Goal: Task Accomplishment & Management: Manage account settings

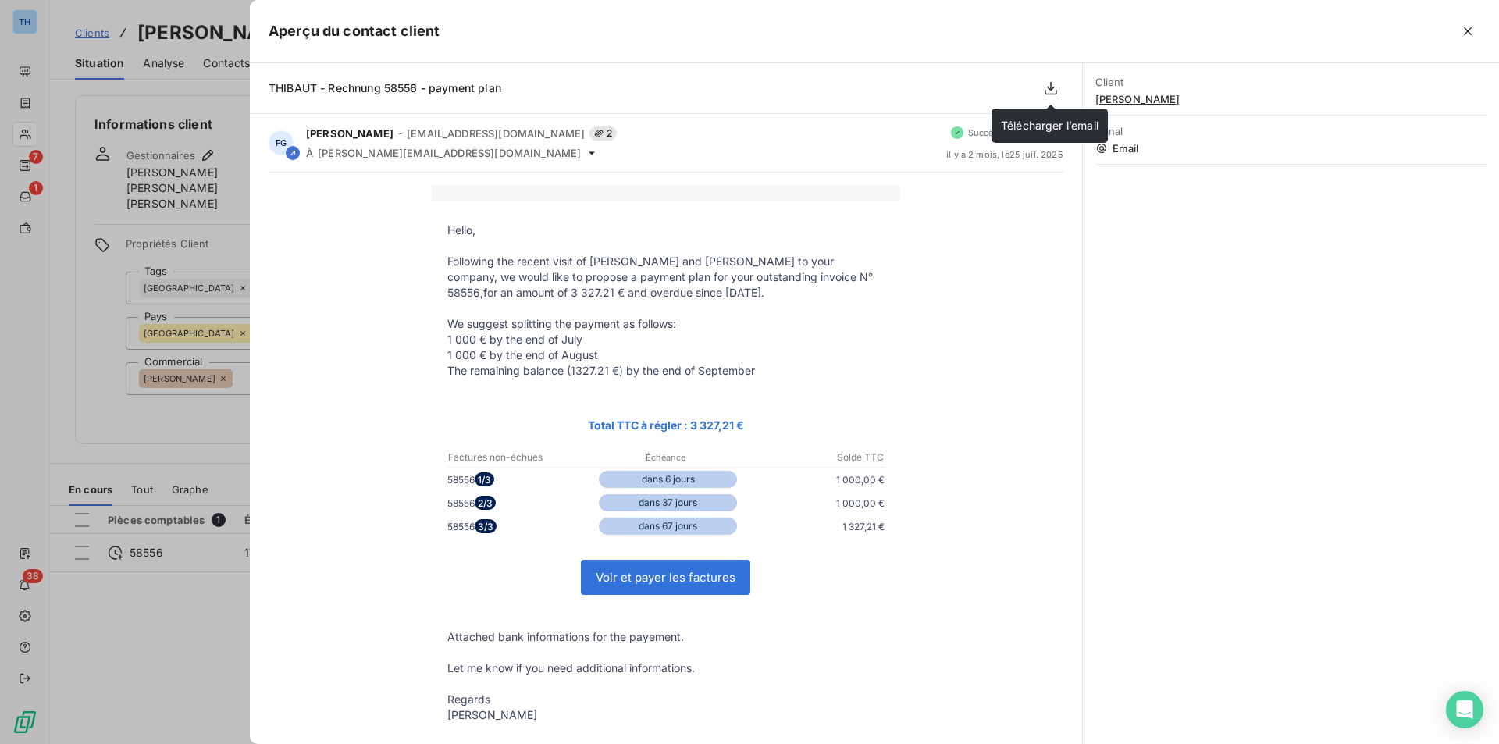
scroll to position [234, 0]
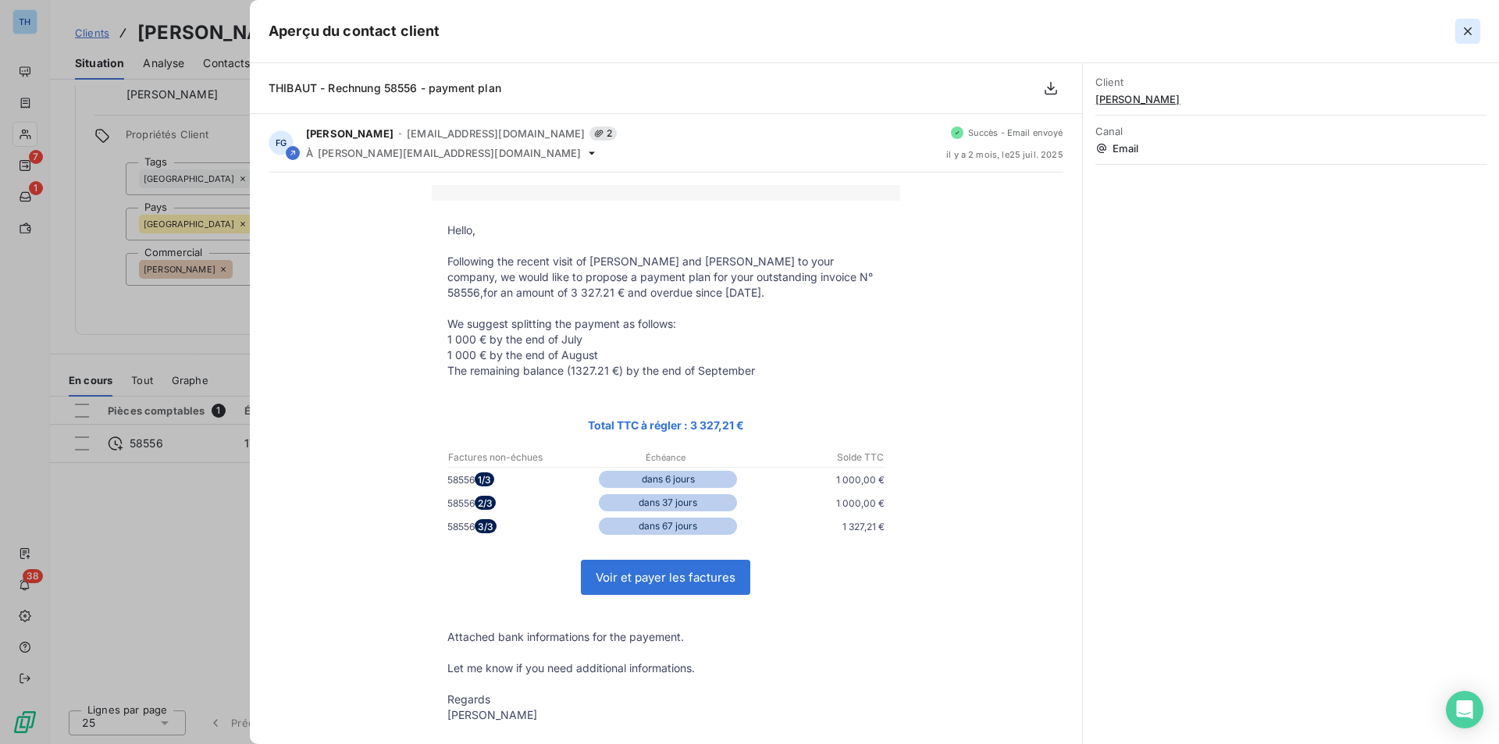
click at [1468, 30] on icon "button" at bounding box center [1468, 31] width 8 height 8
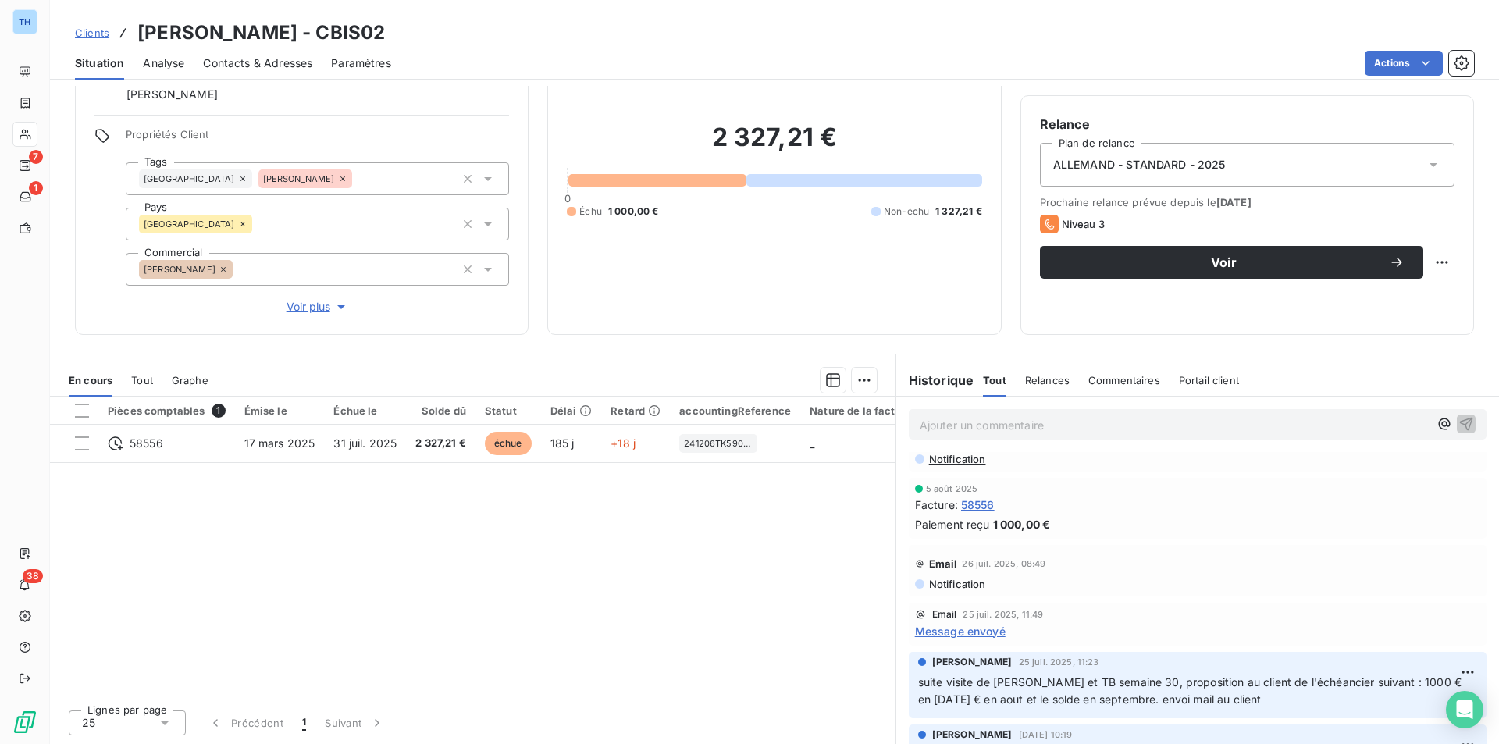
click at [1019, 419] on p "Ajouter un commentaire ﻿" at bounding box center [1174, 425] width 509 height 20
click at [1459, 425] on icon "button" at bounding box center [1467, 423] width 16 height 16
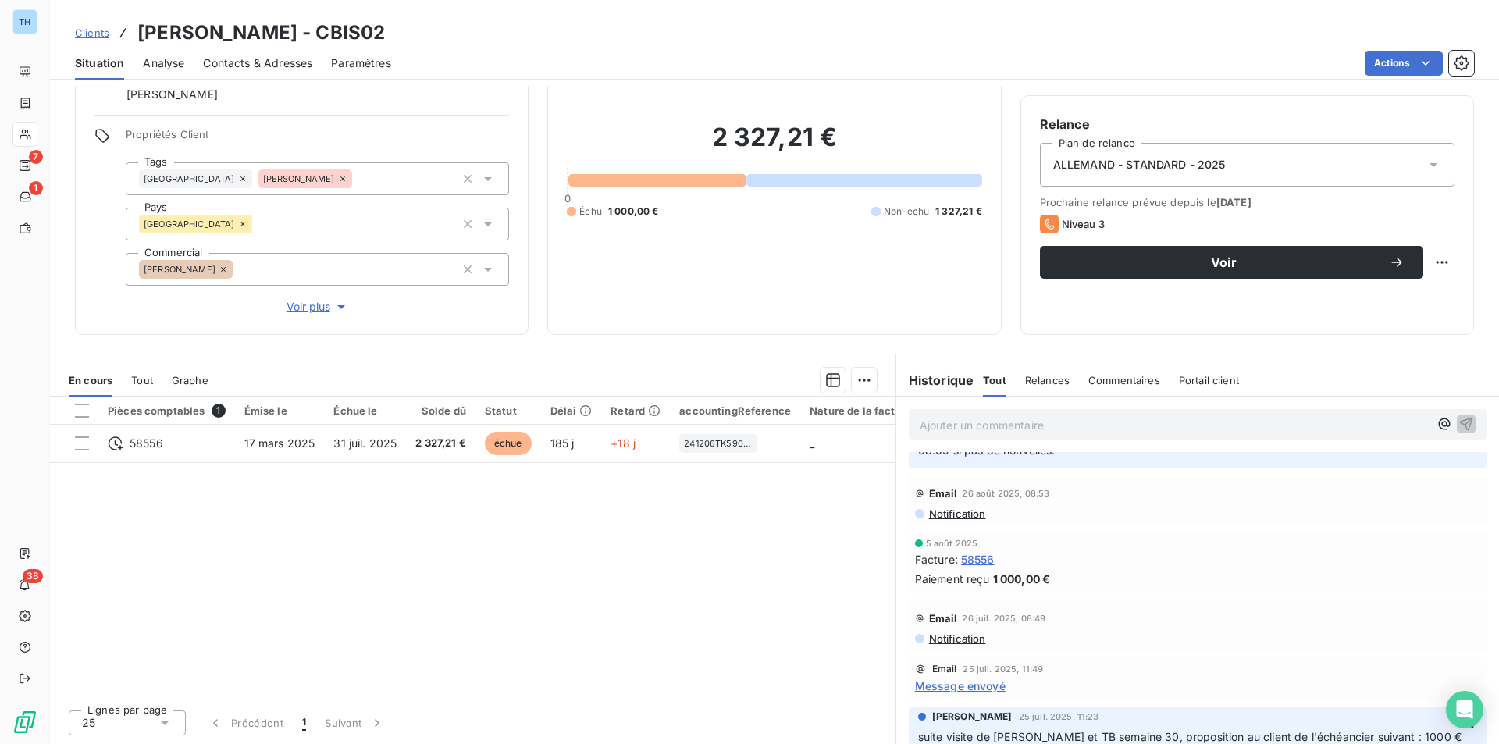
scroll to position [290, 0]
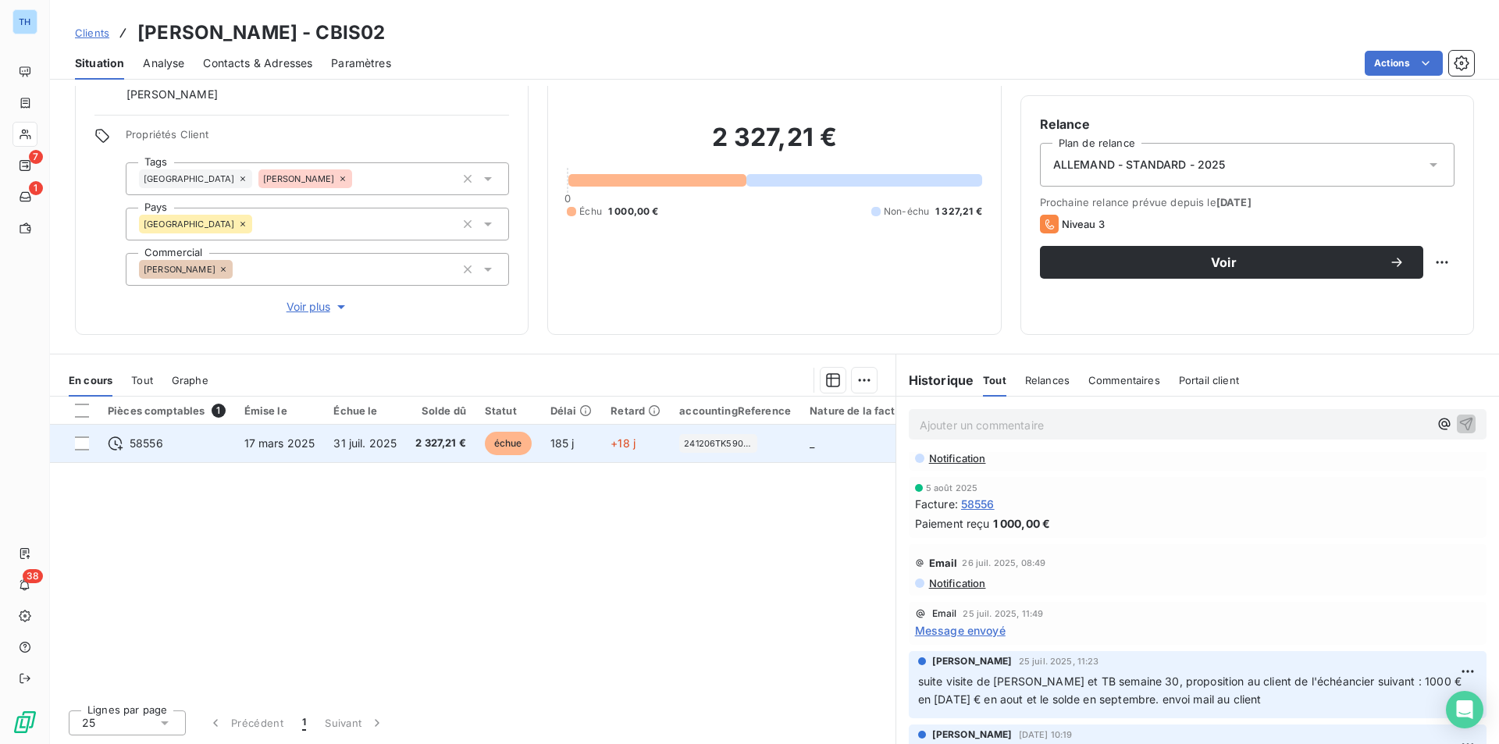
click at [419, 444] on span "2 327,21 €" at bounding box center [440, 444] width 51 height 16
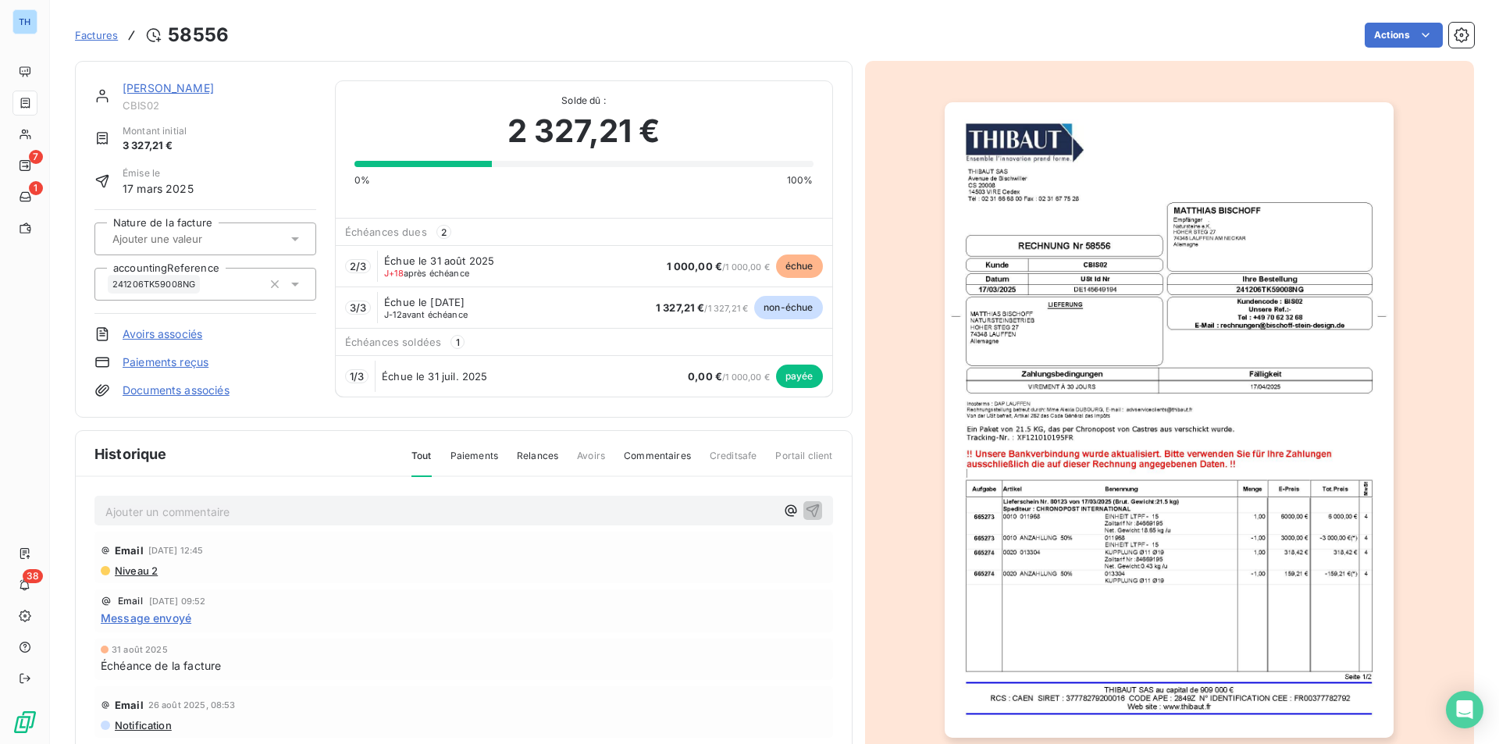
click at [183, 389] on link "Documents associés" at bounding box center [176, 391] width 107 height 16
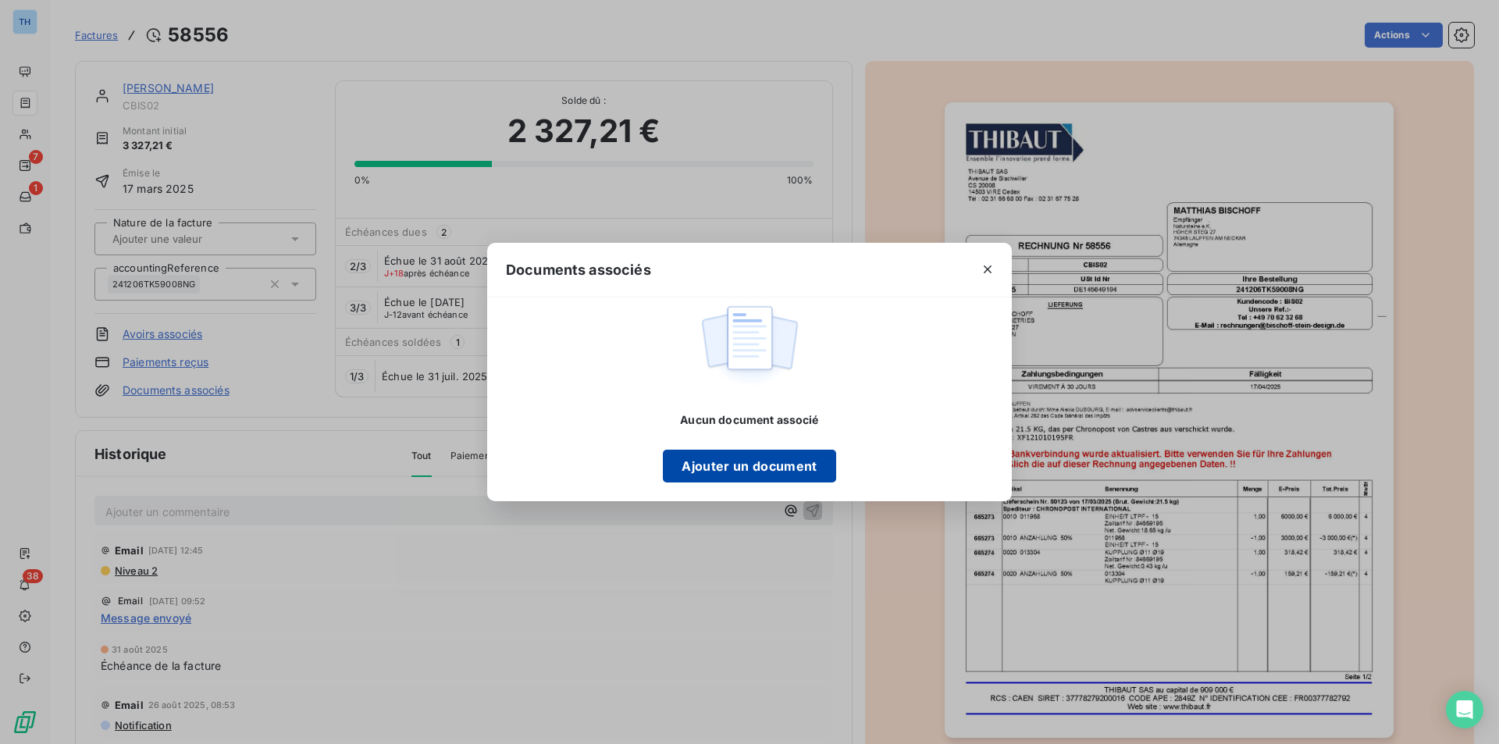
click at [721, 466] on button "Ajouter un document" at bounding box center [749, 466] width 173 height 33
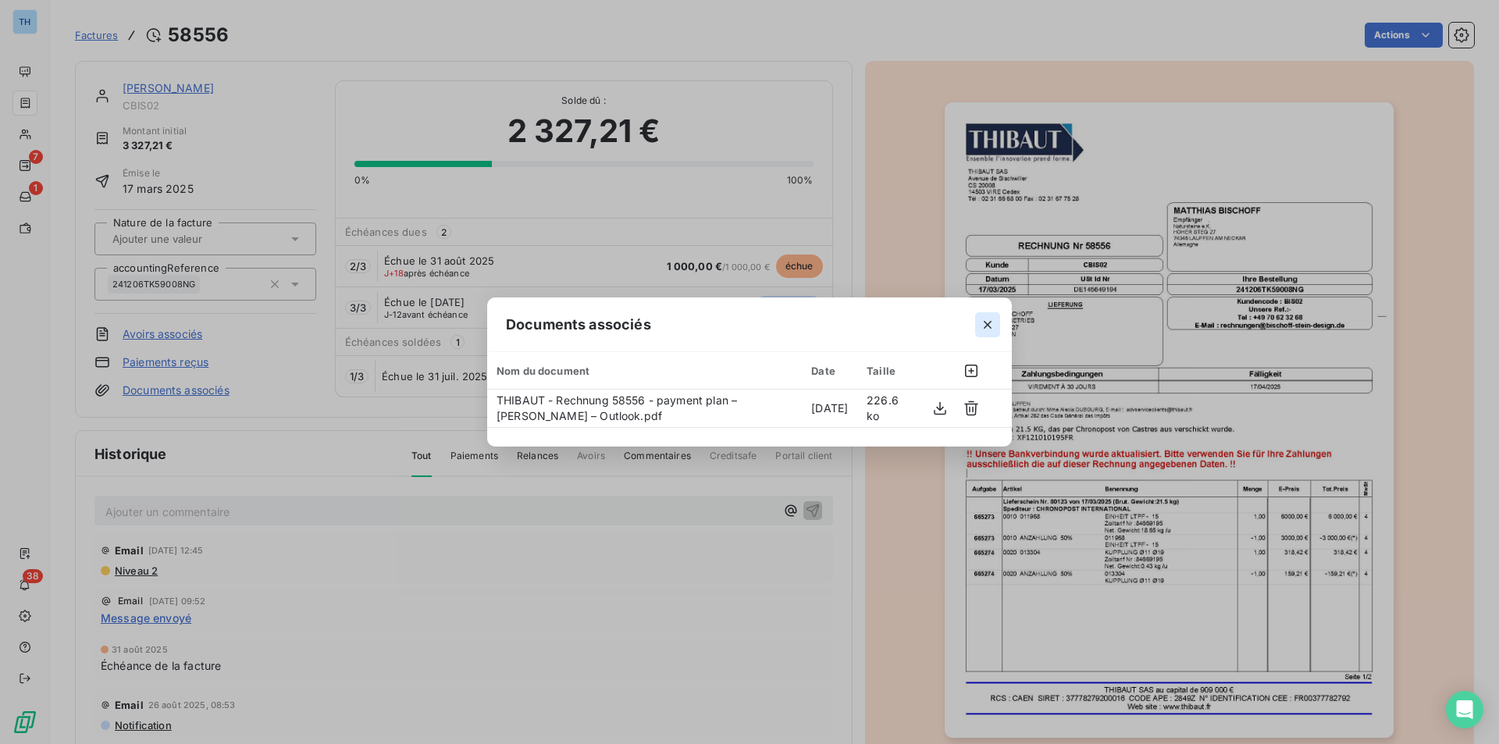
click at [996, 321] on button "button" at bounding box center [987, 324] width 25 height 25
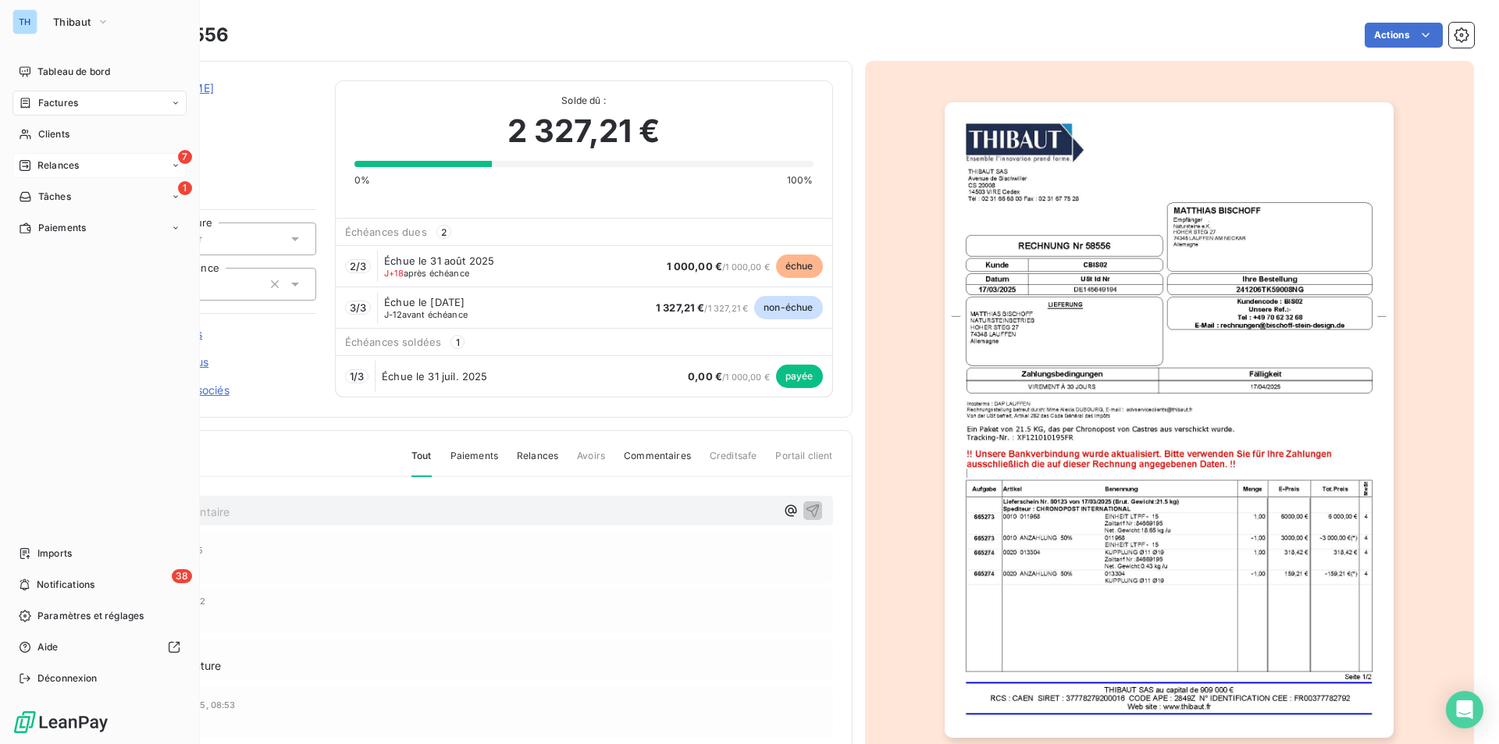
drag, startPoint x: 56, startPoint y: 158, endPoint x: 104, endPoint y: 166, distance: 48.3
click at [56, 158] on div "7 Relances" at bounding box center [99, 165] width 174 height 25
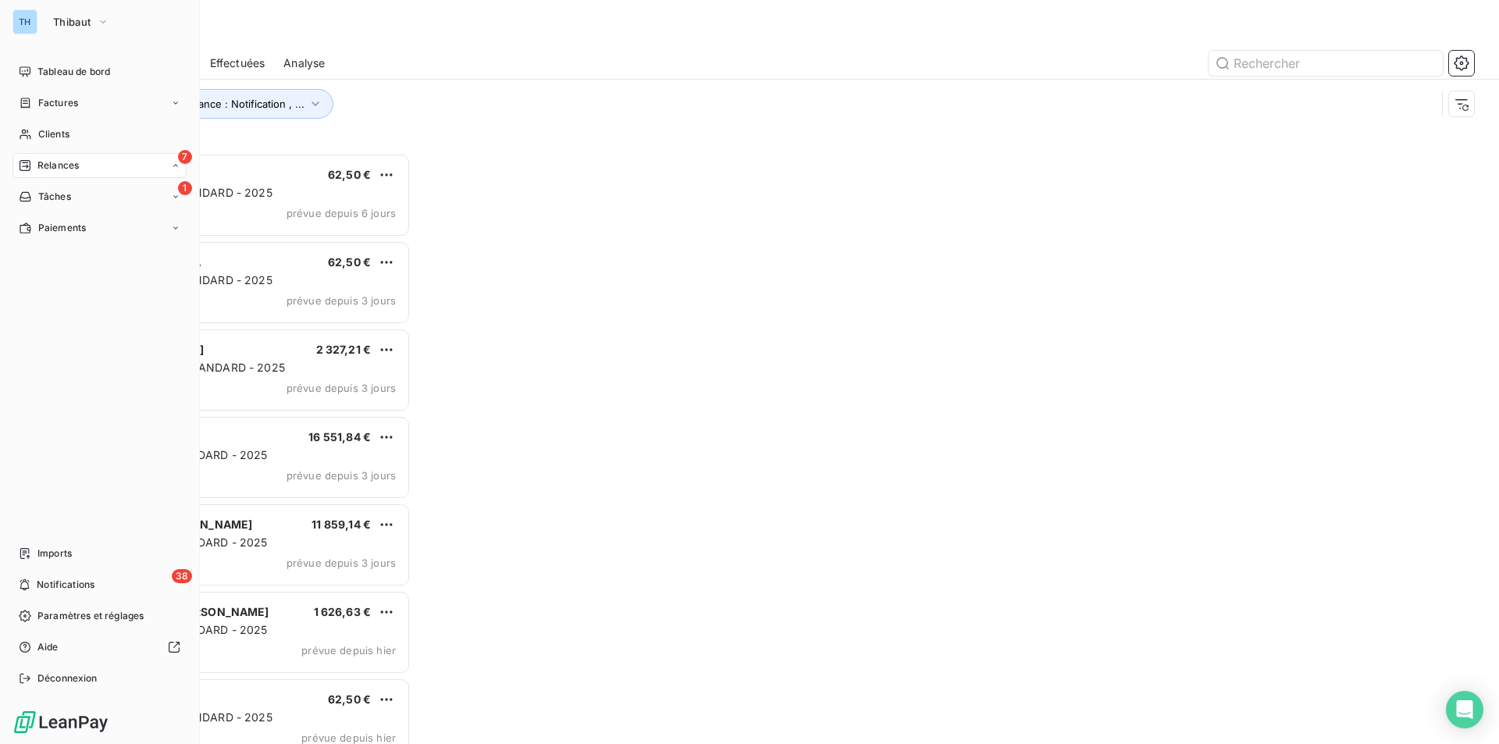
scroll to position [579, 324]
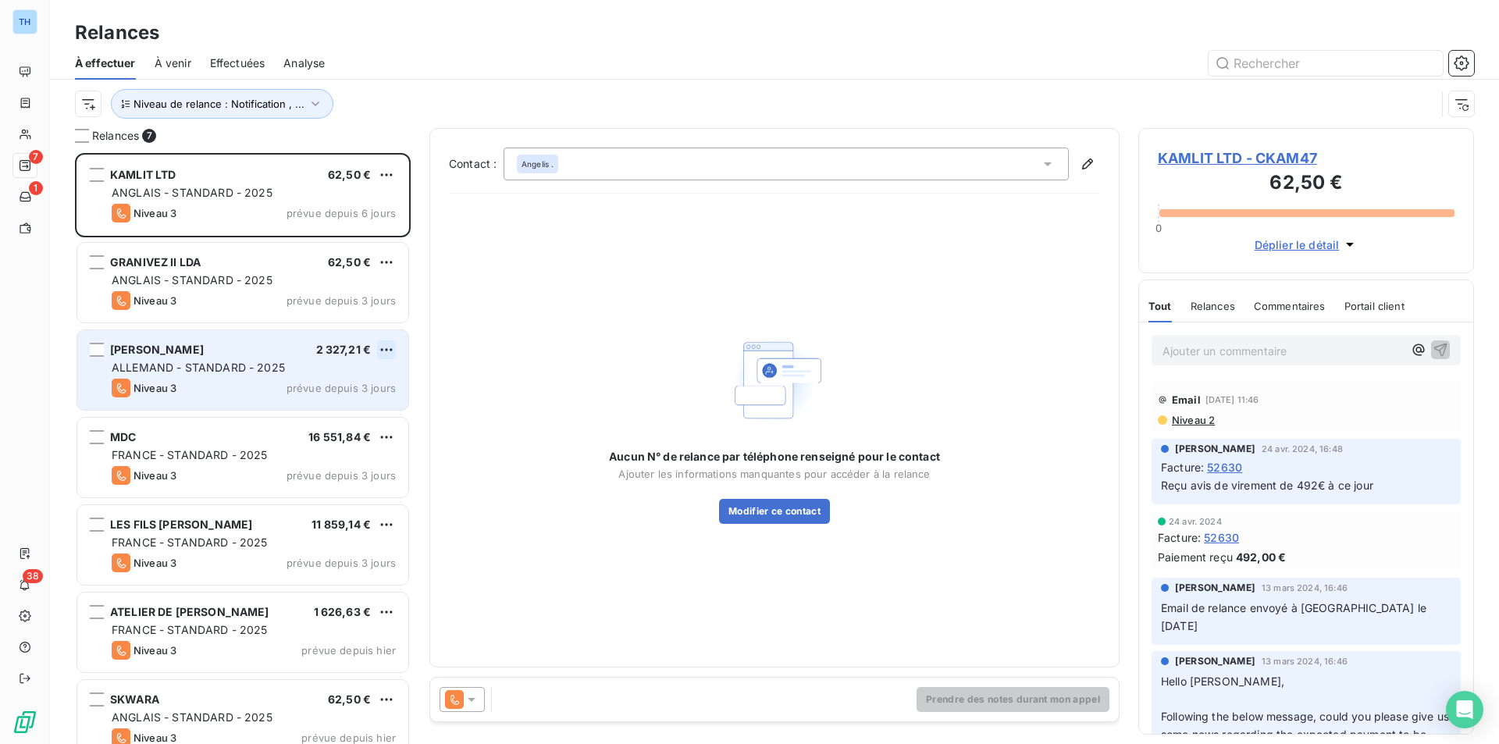
click at [386, 347] on html "TH 7 1 38 Relances À effectuer À venir Effectuées Analyse Niveau de relance : N…" at bounding box center [749, 372] width 1499 height 744
click at [358, 383] on div "Replanifier cette action" at bounding box center [319, 381] width 140 height 25
select select "8"
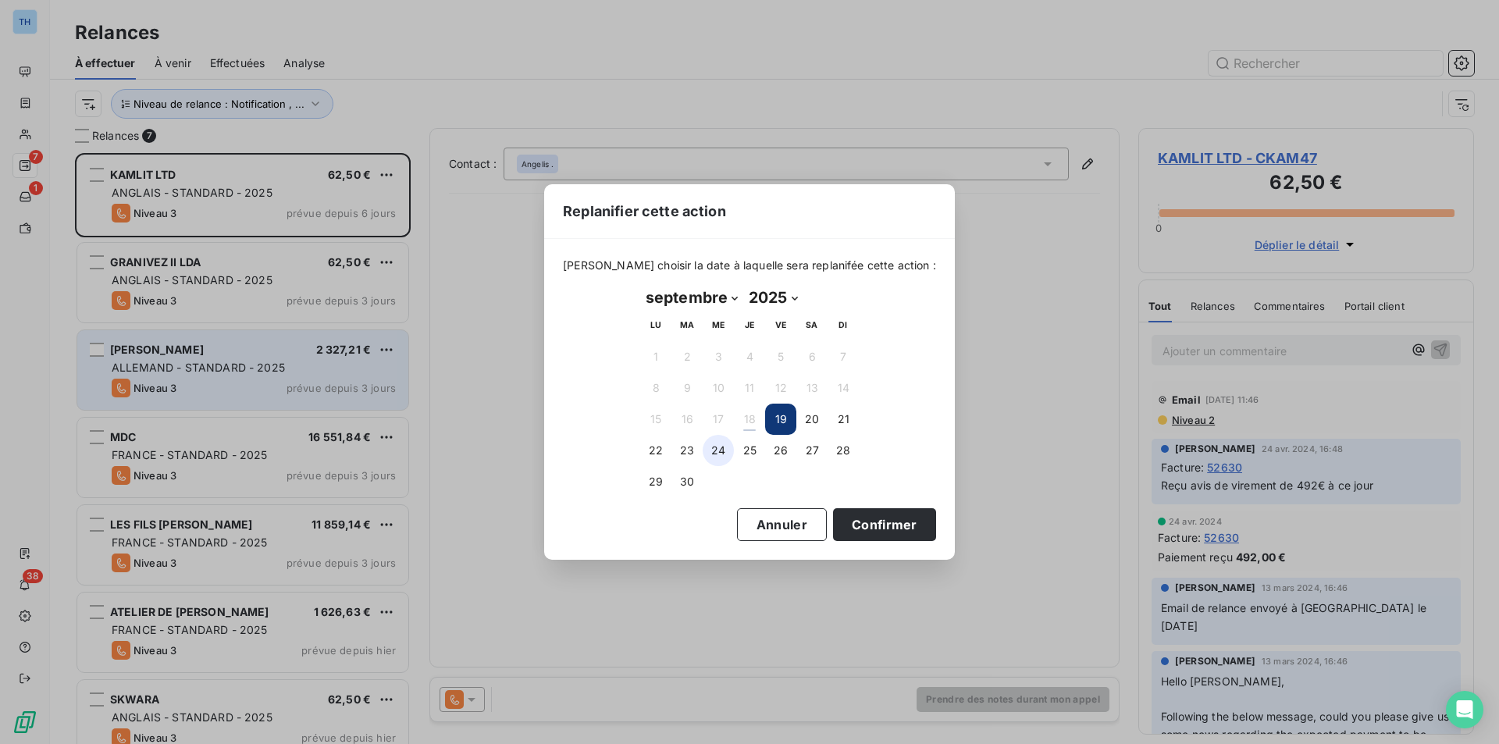
click at [710, 449] on button "24" at bounding box center [718, 450] width 31 height 31
click at [847, 515] on button "Confirmer" at bounding box center [884, 524] width 103 height 33
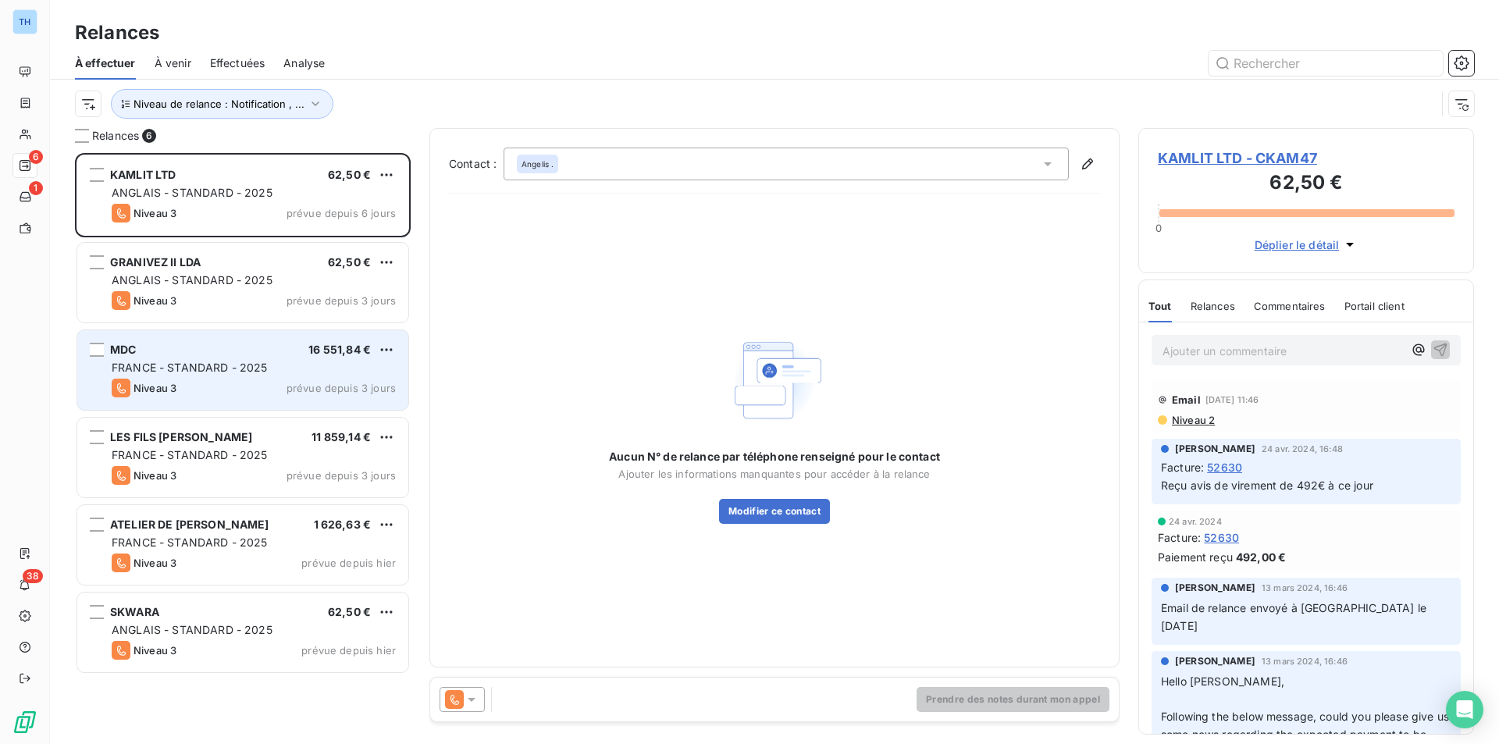
click at [358, 361] on div "FRANCE - STANDARD - 2025" at bounding box center [254, 368] width 284 height 16
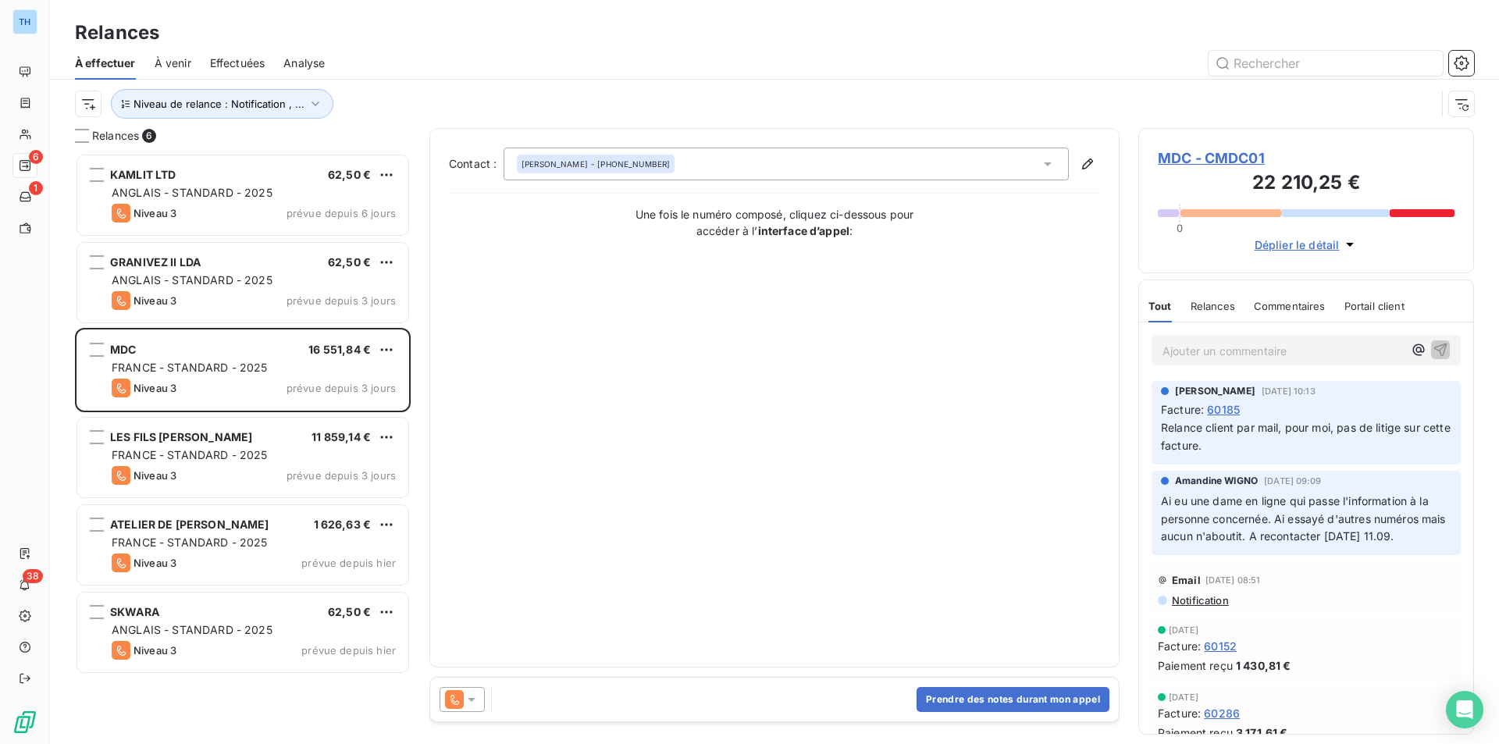
click at [1175, 159] on span "MDC - CMDC01" at bounding box center [1306, 158] width 297 height 21
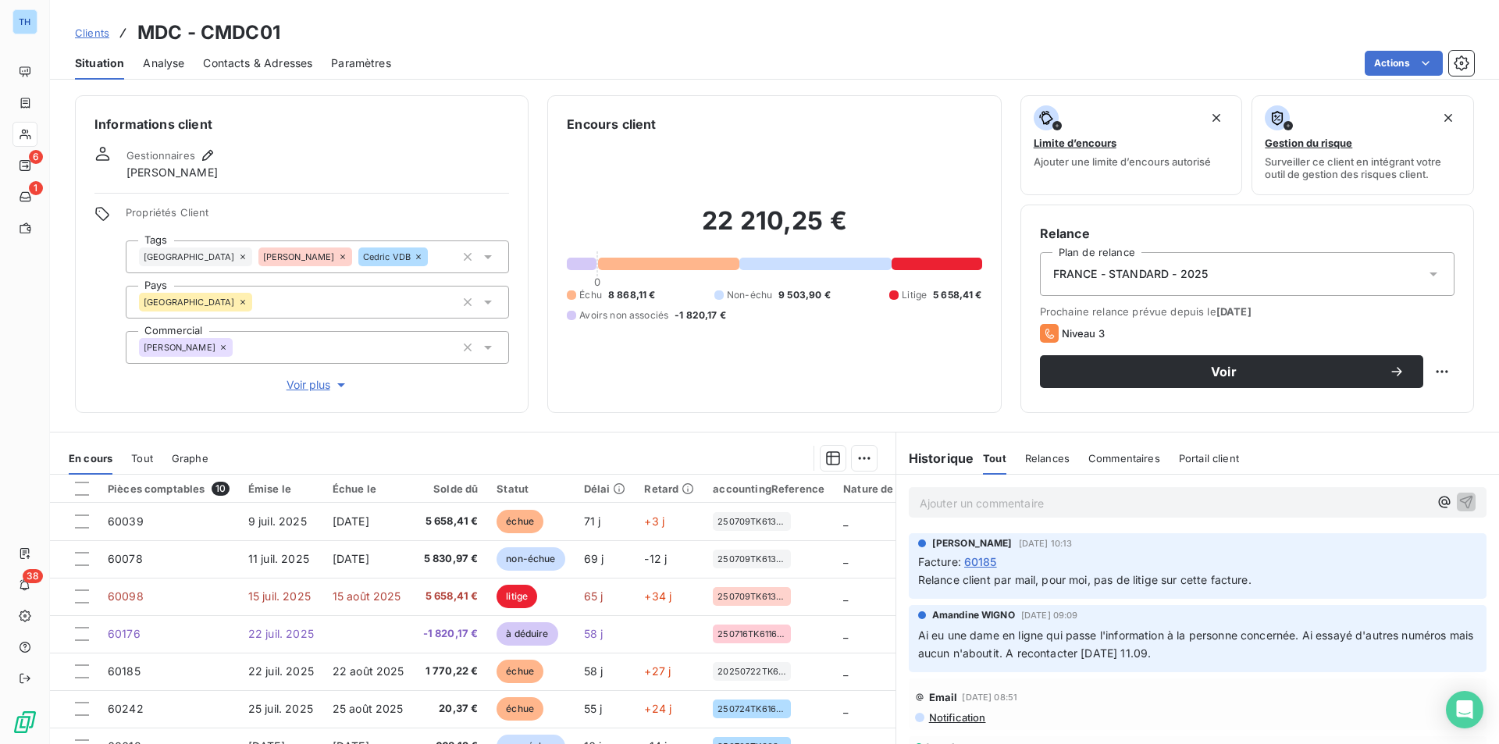
click at [211, 408] on div "Informations client Gestionnaires [PERSON_NAME] Propriétés Client Tags [GEOGRAP…" at bounding box center [302, 254] width 454 height 318
click at [190, 421] on div "Informations client Gestionnaires [PERSON_NAME] Propriétés Client Tags [GEOGRAP…" at bounding box center [774, 415] width 1449 height 658
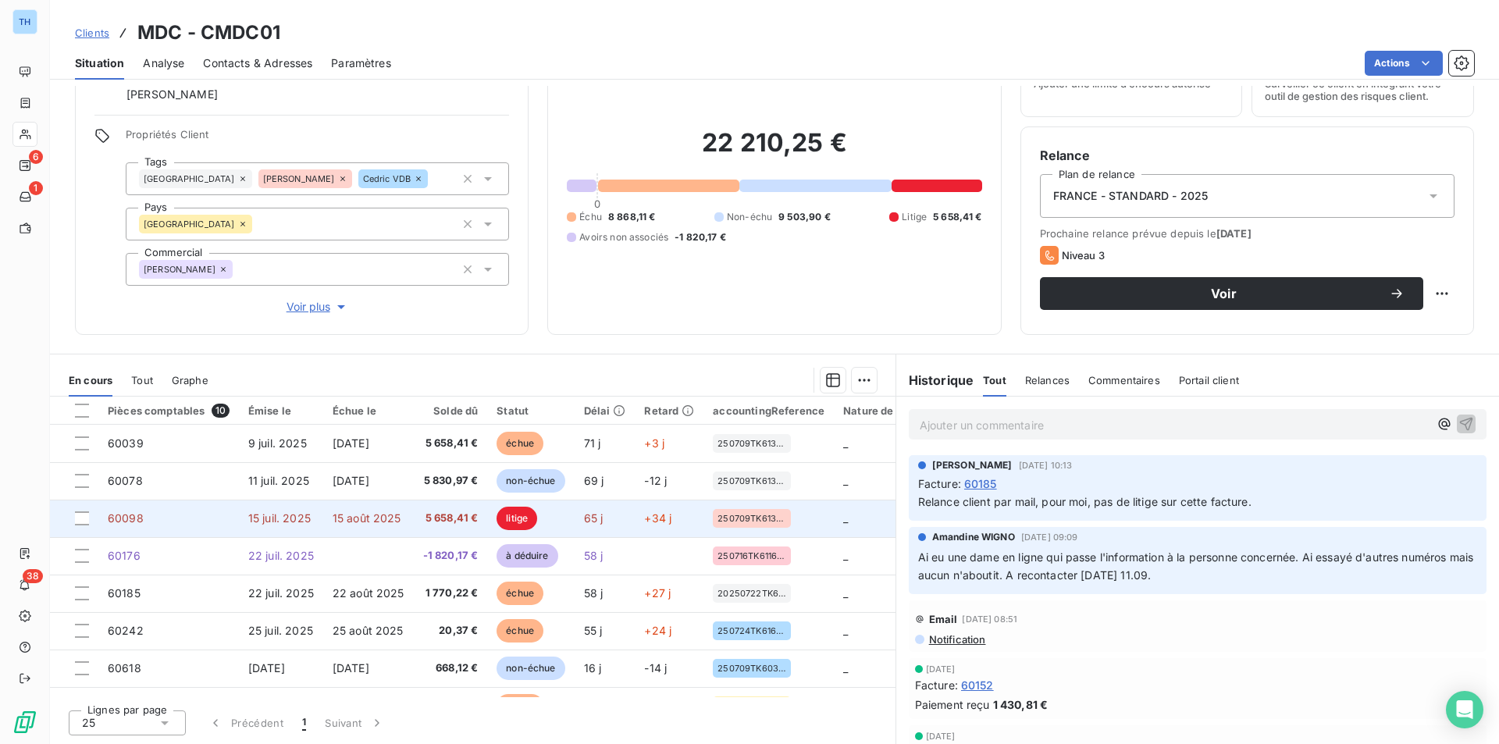
scroll to position [78, 0]
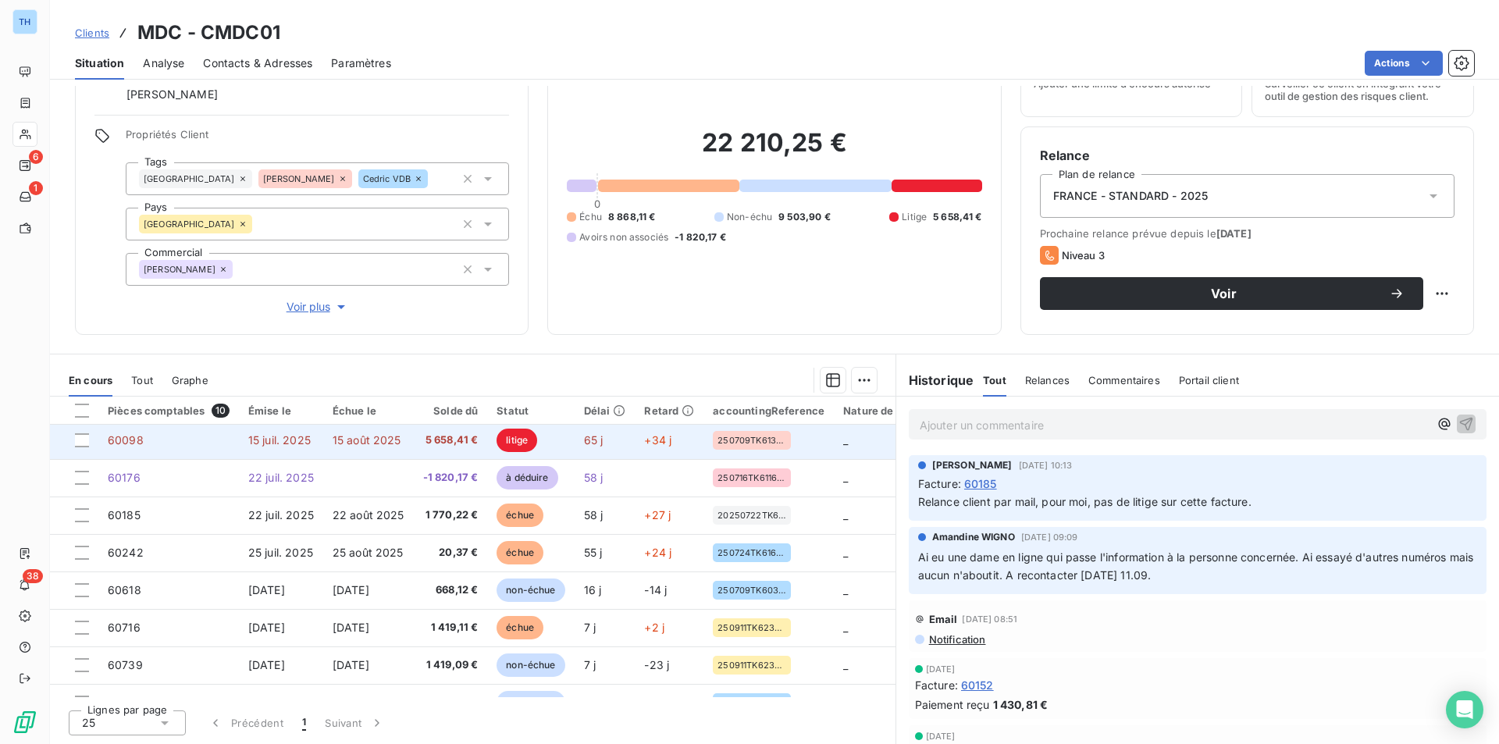
click at [371, 438] on span "15 août 2025" at bounding box center [367, 439] width 69 height 13
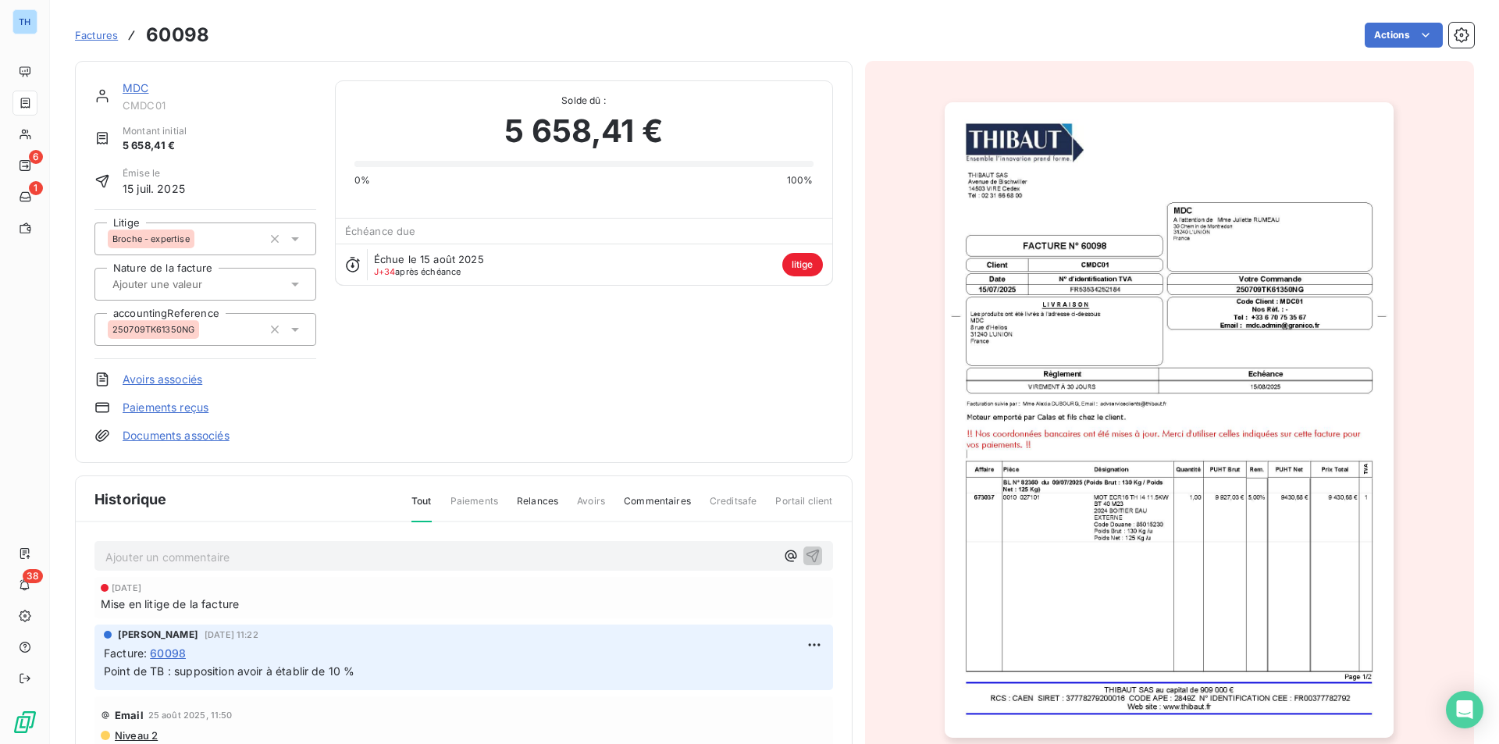
click at [291, 507] on div "Historique Tout Paiements Relances Avoirs Commentaires Creditsafe Portail client" at bounding box center [464, 499] width 776 height 46
click at [245, 497] on div "Historique Tout Paiements Relances Avoirs Commentaires Creditsafe Portail client" at bounding box center [464, 499] width 776 height 46
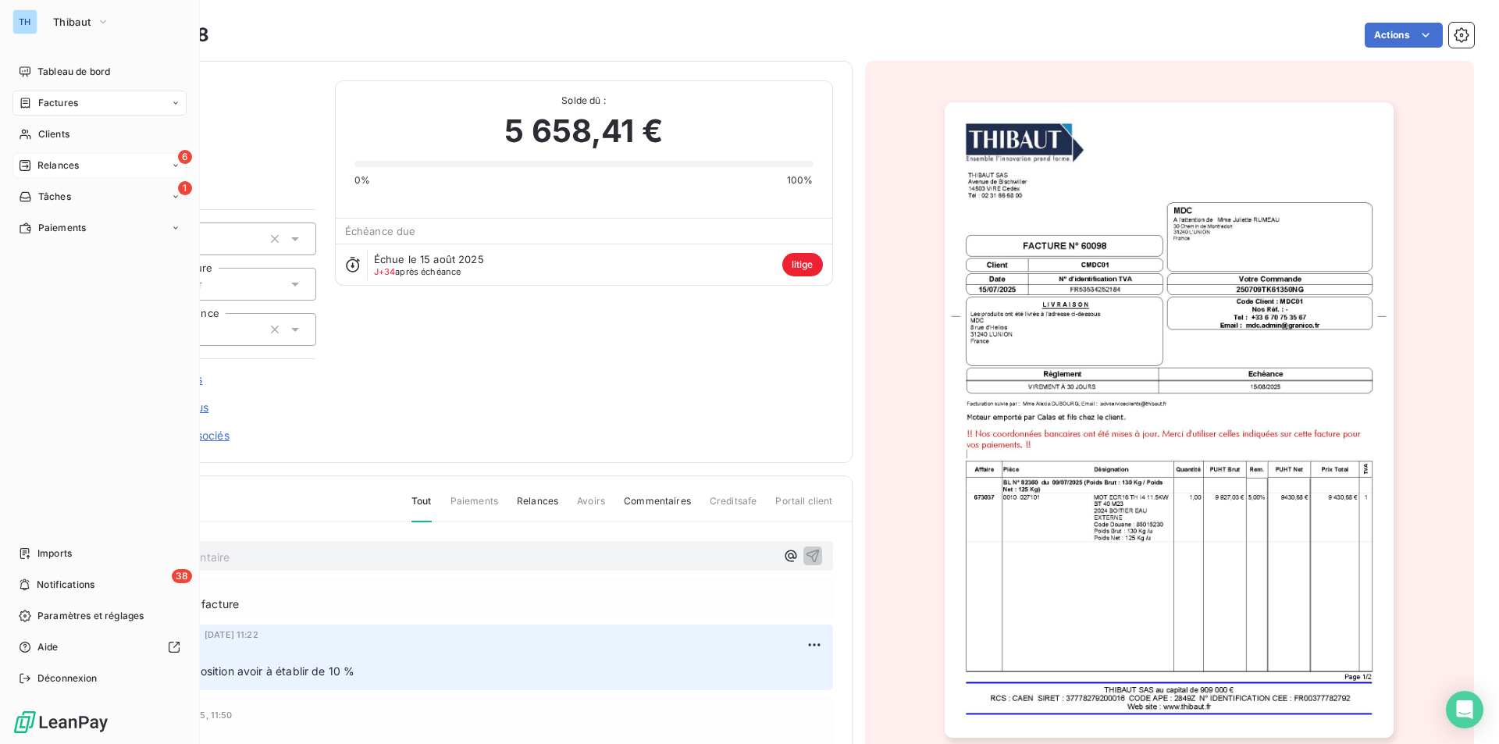
click at [58, 162] on span "Relances" at bounding box center [57, 166] width 41 height 14
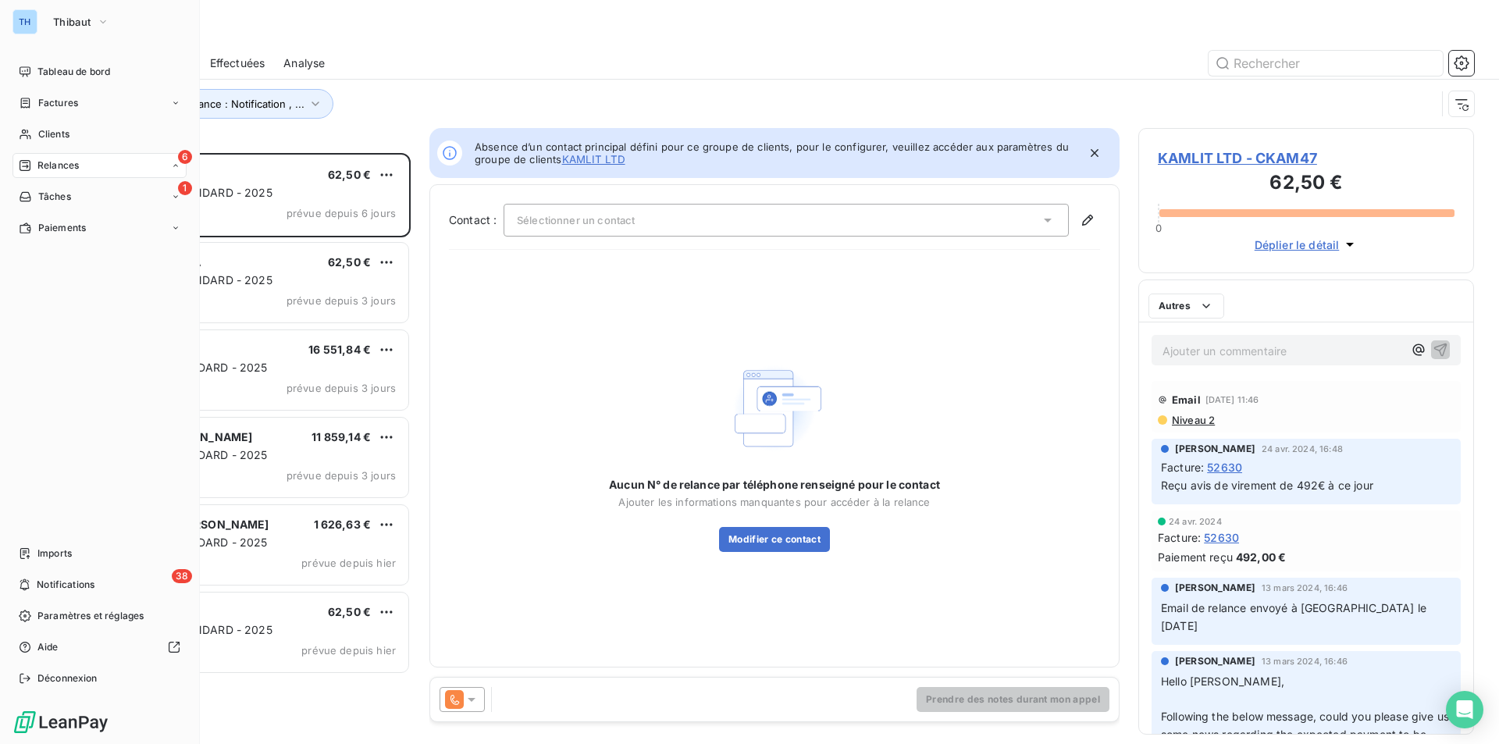
scroll to position [579, 324]
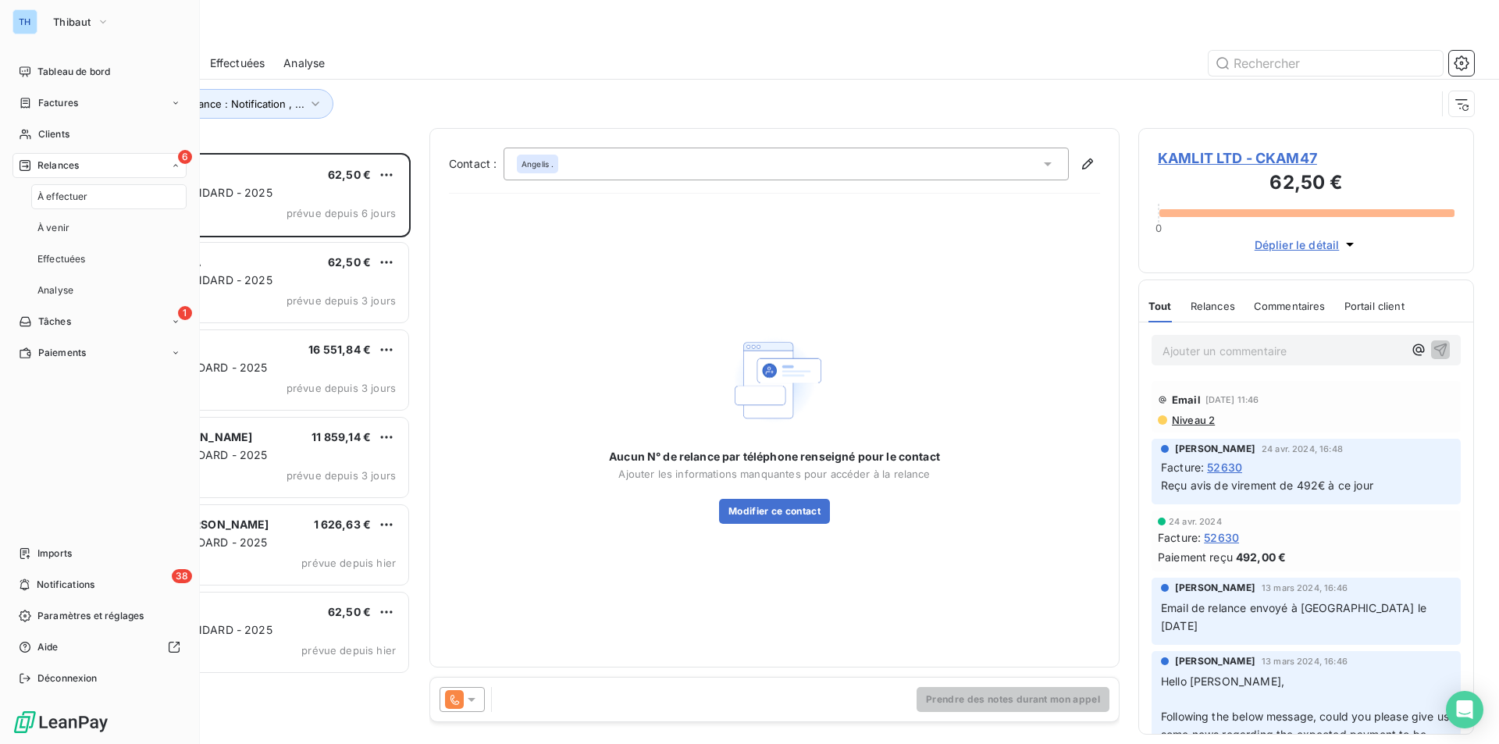
click at [103, 201] on div "À effectuer" at bounding box center [108, 196] width 155 height 25
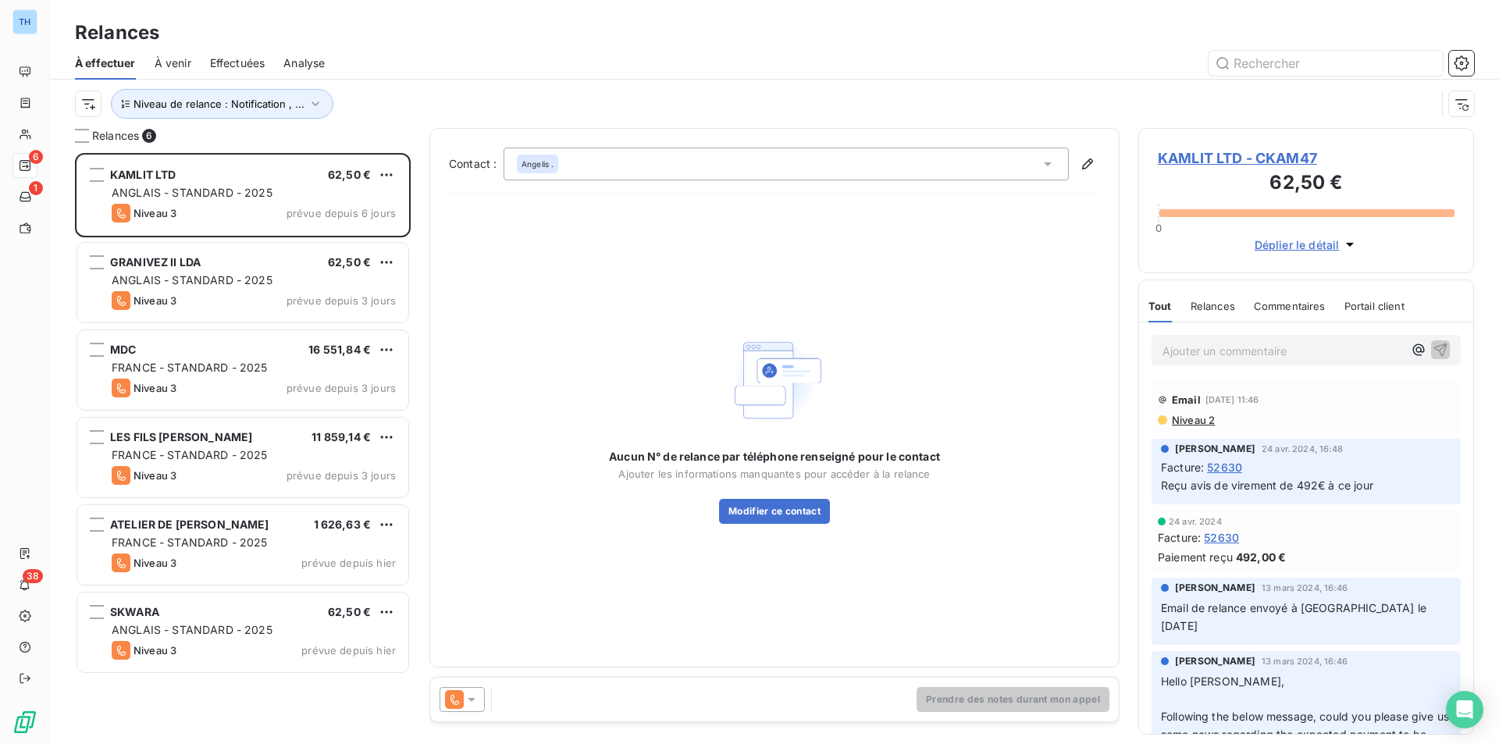
click at [401, 79] on div "À effectuer À venir Effectuées Analyse" at bounding box center [774, 63] width 1449 height 33
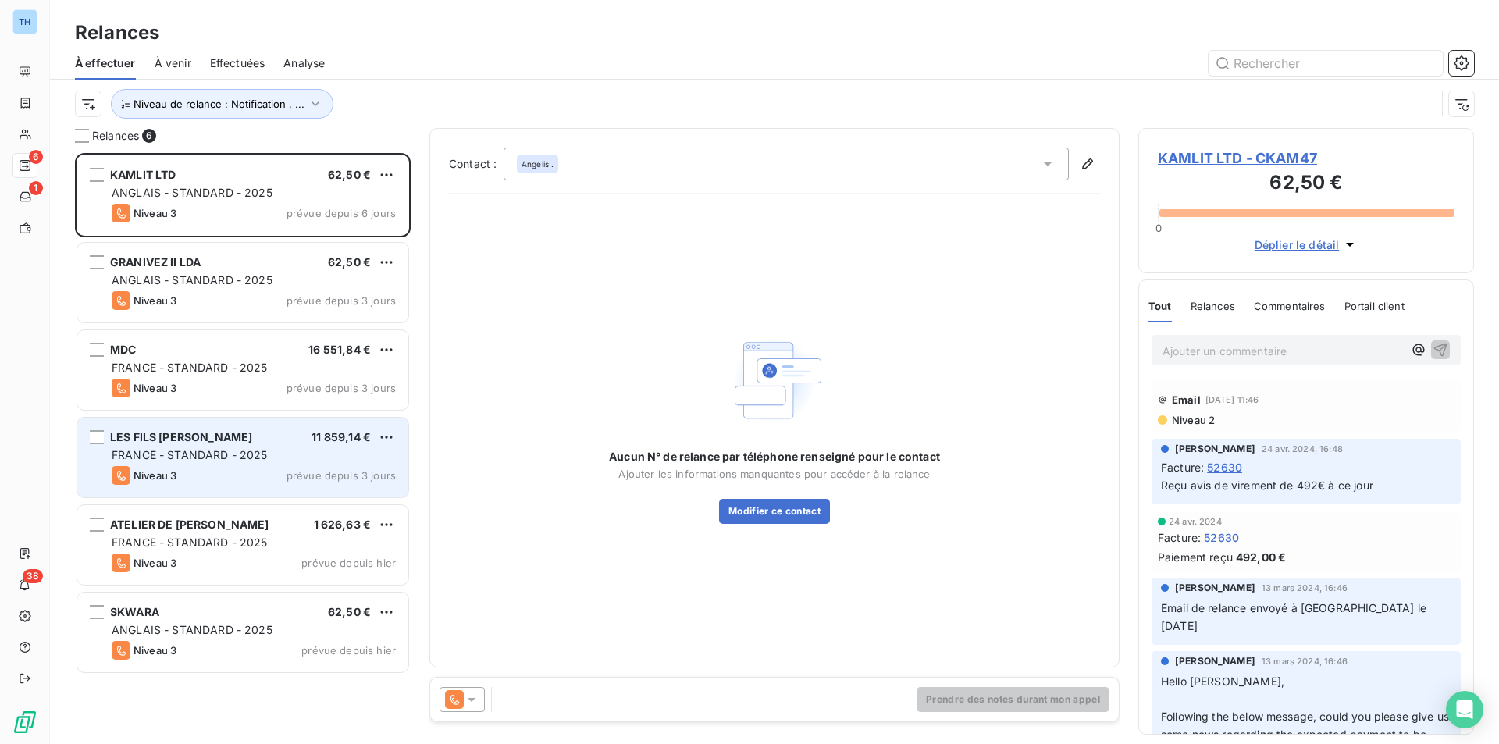
click at [242, 450] on span "FRANCE - STANDARD - 2025" at bounding box center [190, 454] width 156 height 13
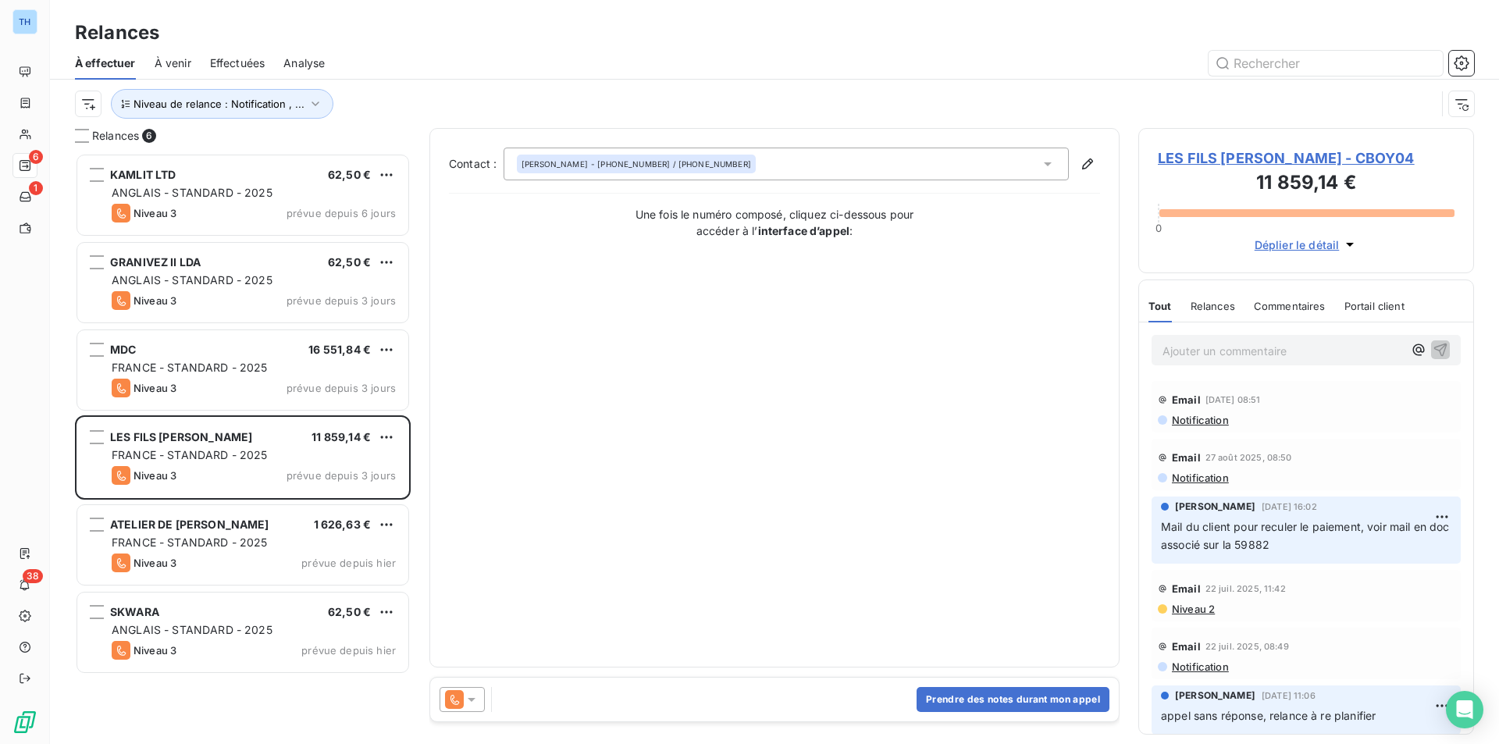
click at [1270, 155] on span "LES FILS [PERSON_NAME] - CBOY04" at bounding box center [1306, 158] width 297 height 21
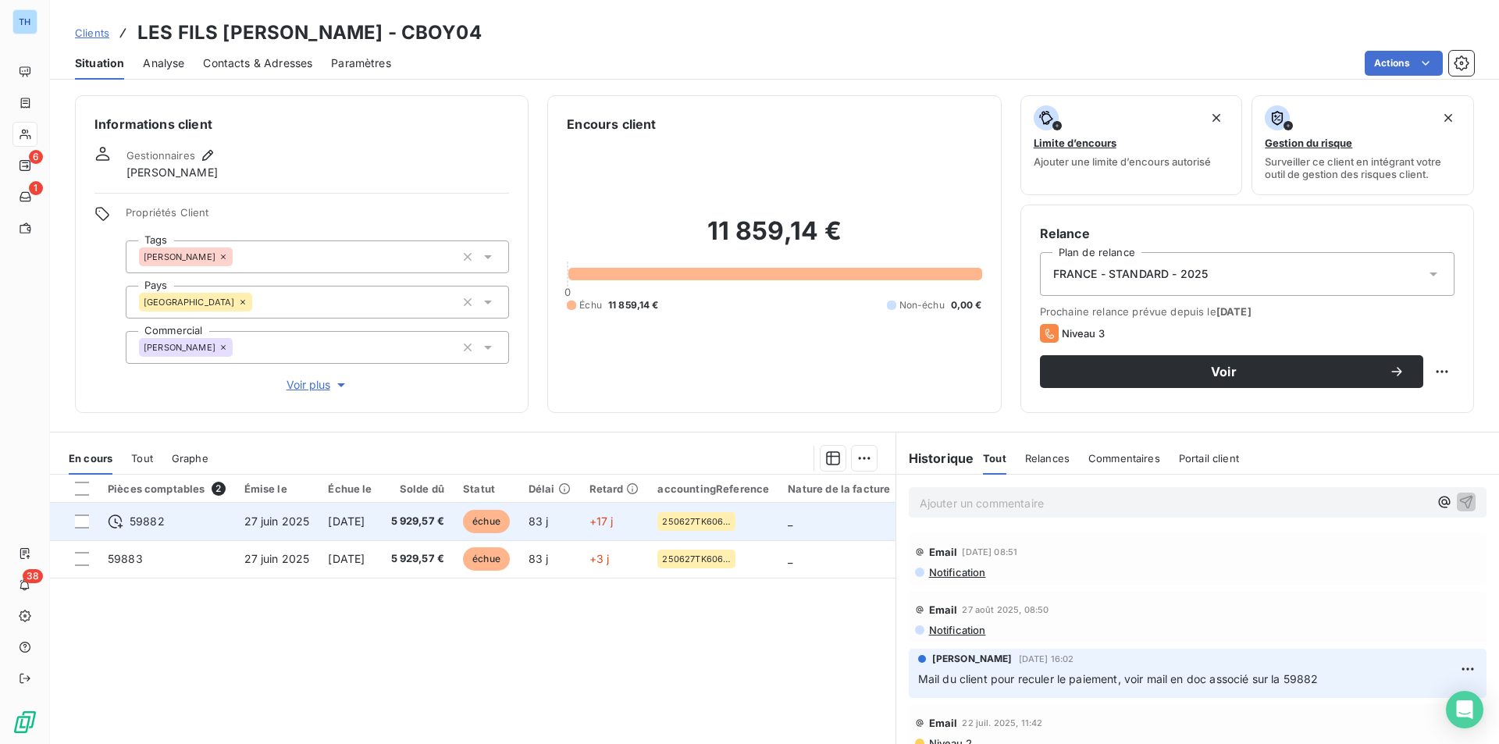
click at [374, 507] on td "[DATE]" at bounding box center [350, 521] width 62 height 37
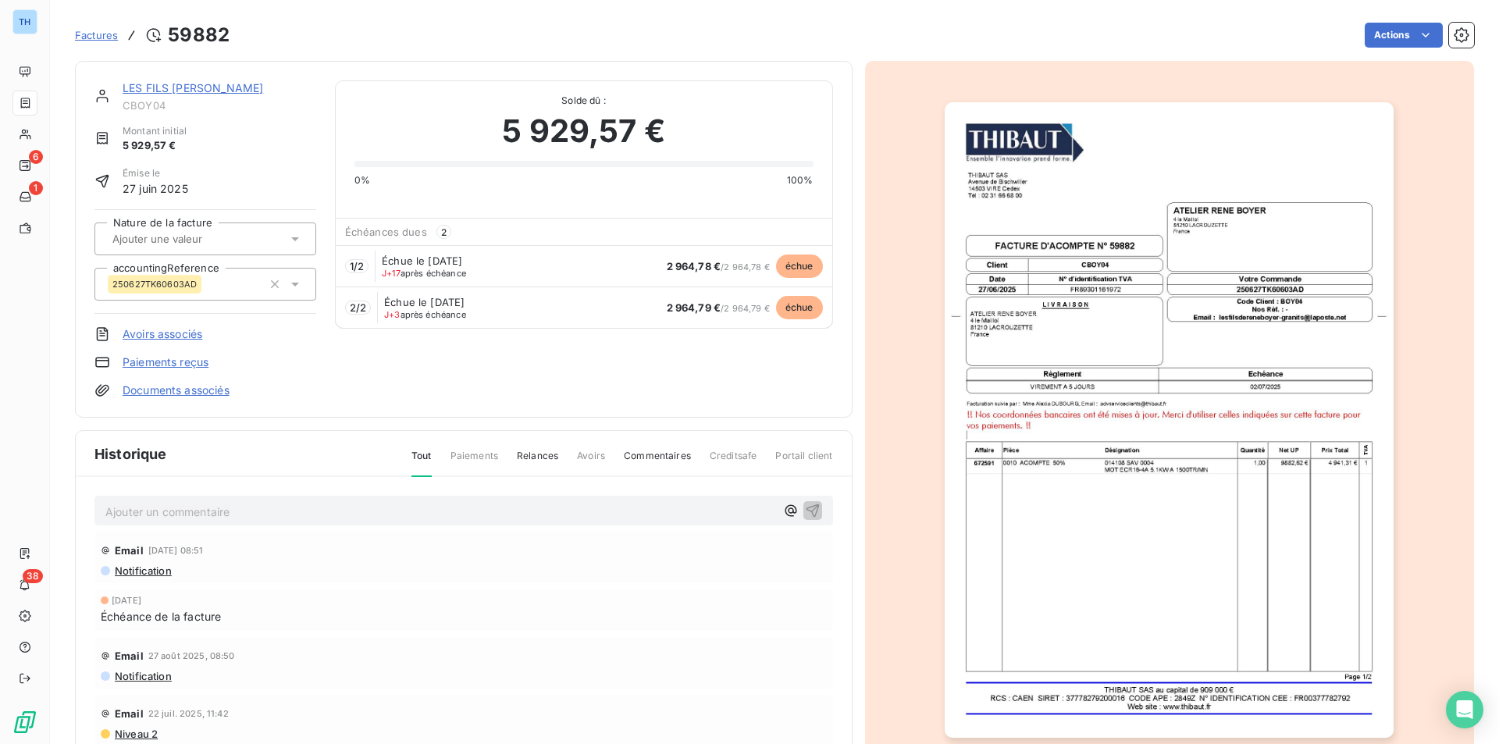
click at [181, 387] on link "Documents associés" at bounding box center [176, 391] width 107 height 16
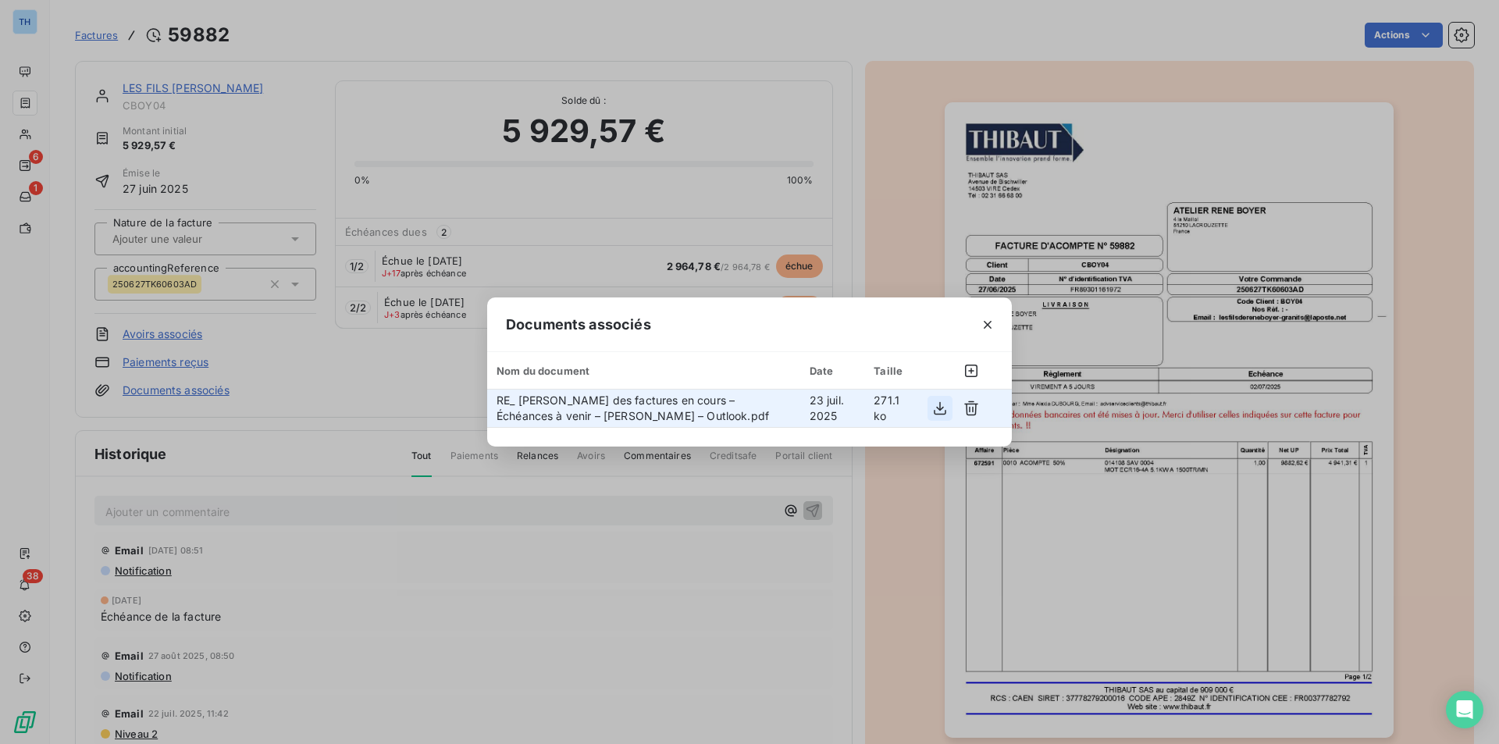
click at [935, 408] on icon "button" at bounding box center [940, 409] width 16 height 16
click at [429, 618] on div "Documents associés Nom du document Date Taille RE_ THIBAUT - Suivi des factures…" at bounding box center [749, 372] width 1499 height 744
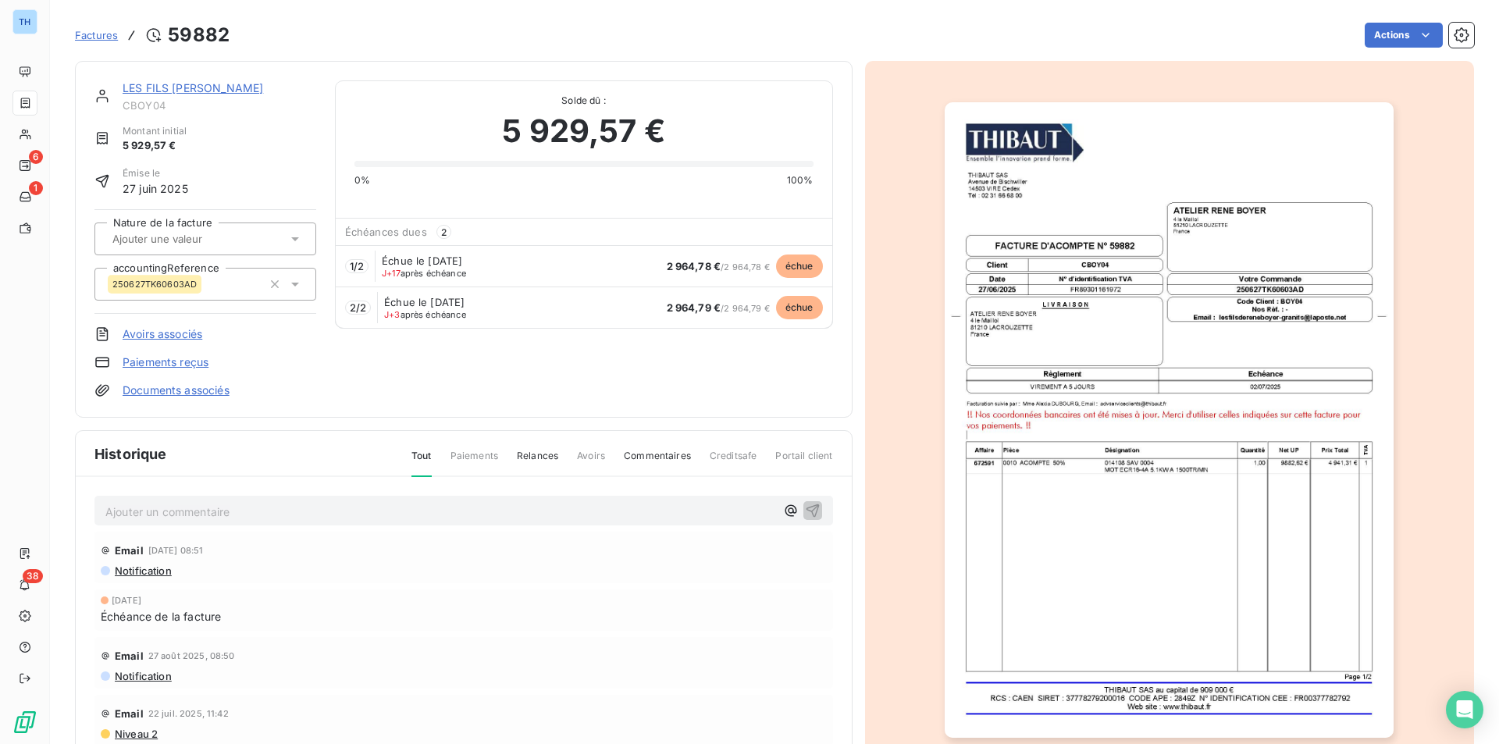
click at [164, 95] on div "LES FILS [PERSON_NAME]" at bounding box center [220, 88] width 194 height 16
click at [170, 84] on link "LES FILS [PERSON_NAME]" at bounding box center [193, 87] width 141 height 13
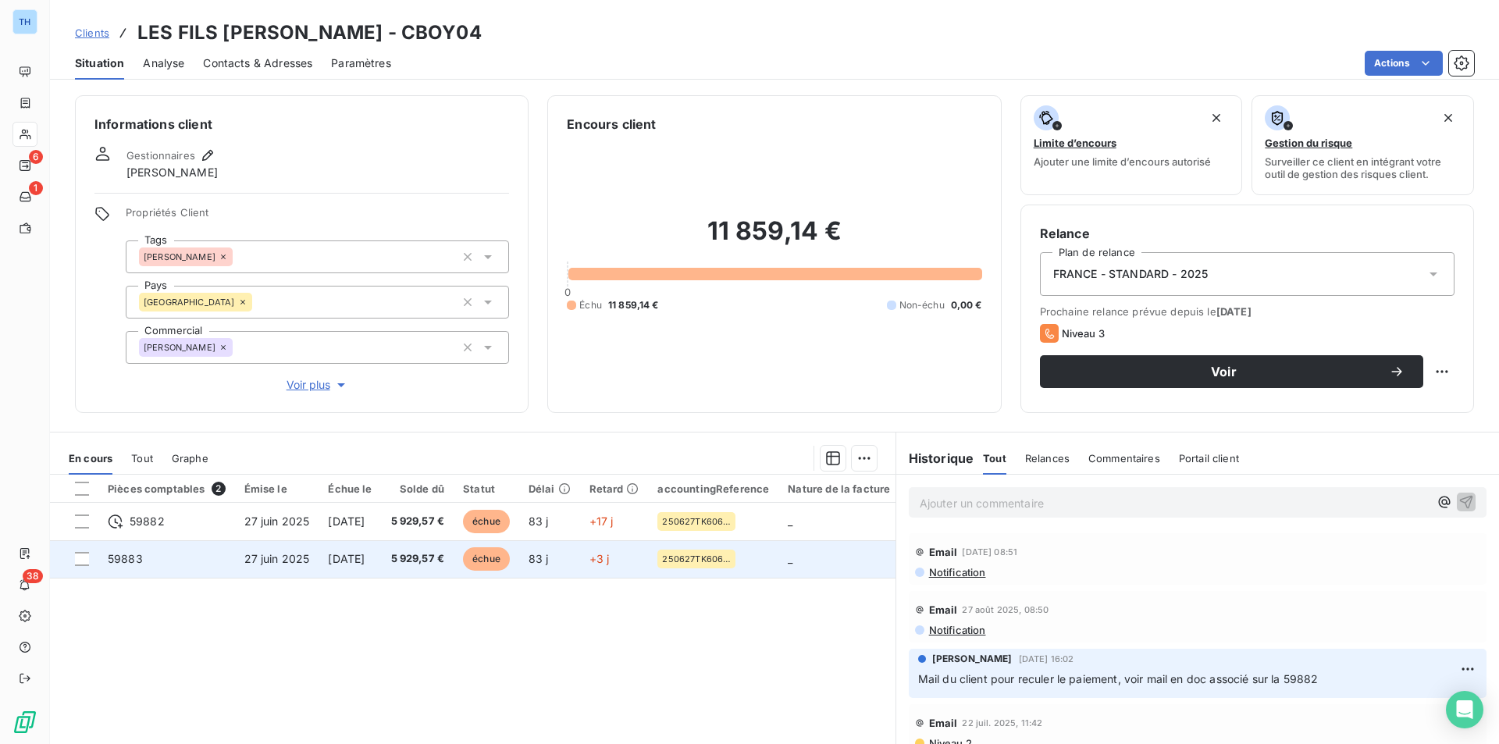
click at [176, 554] on td "59883" at bounding box center [166, 558] width 137 height 37
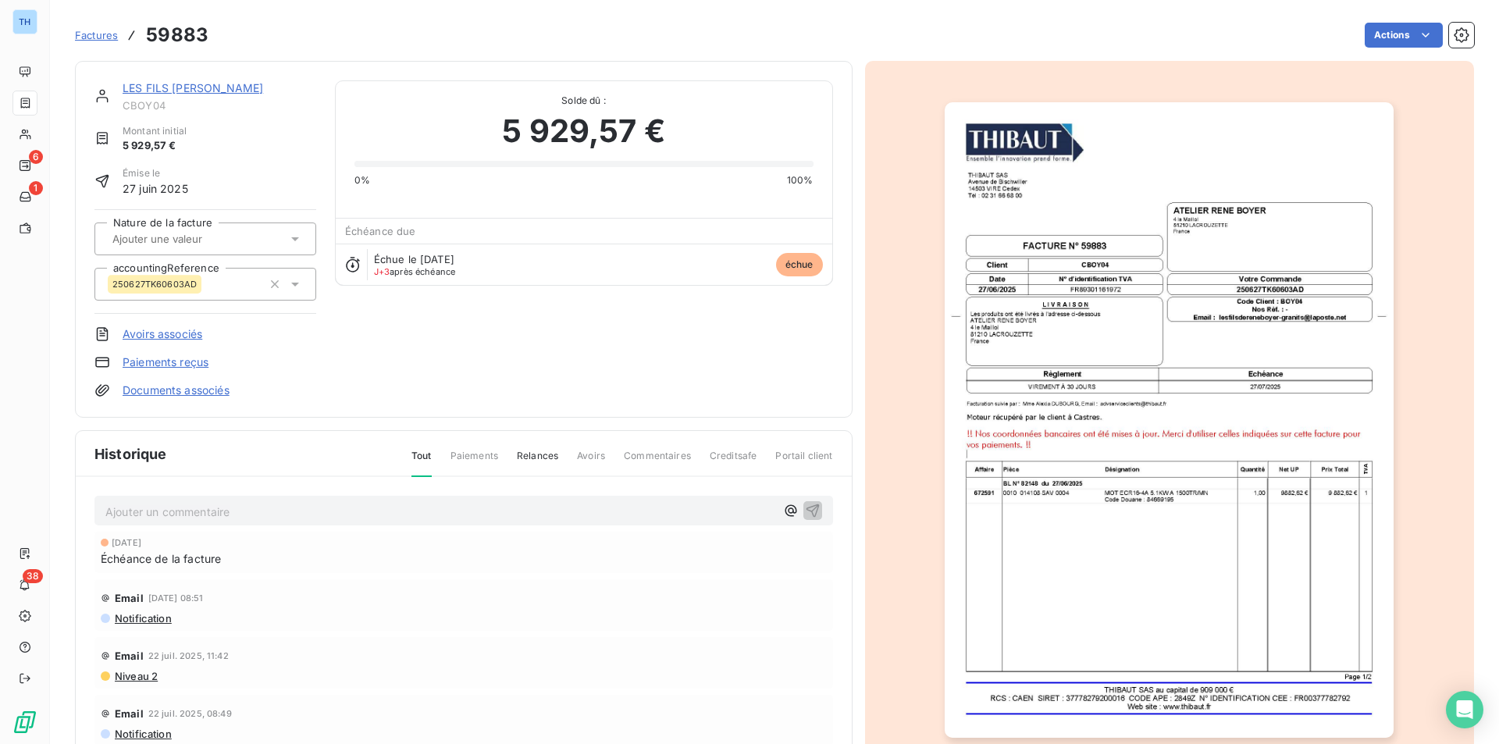
click at [150, 619] on span "Notification" at bounding box center [142, 618] width 59 height 12
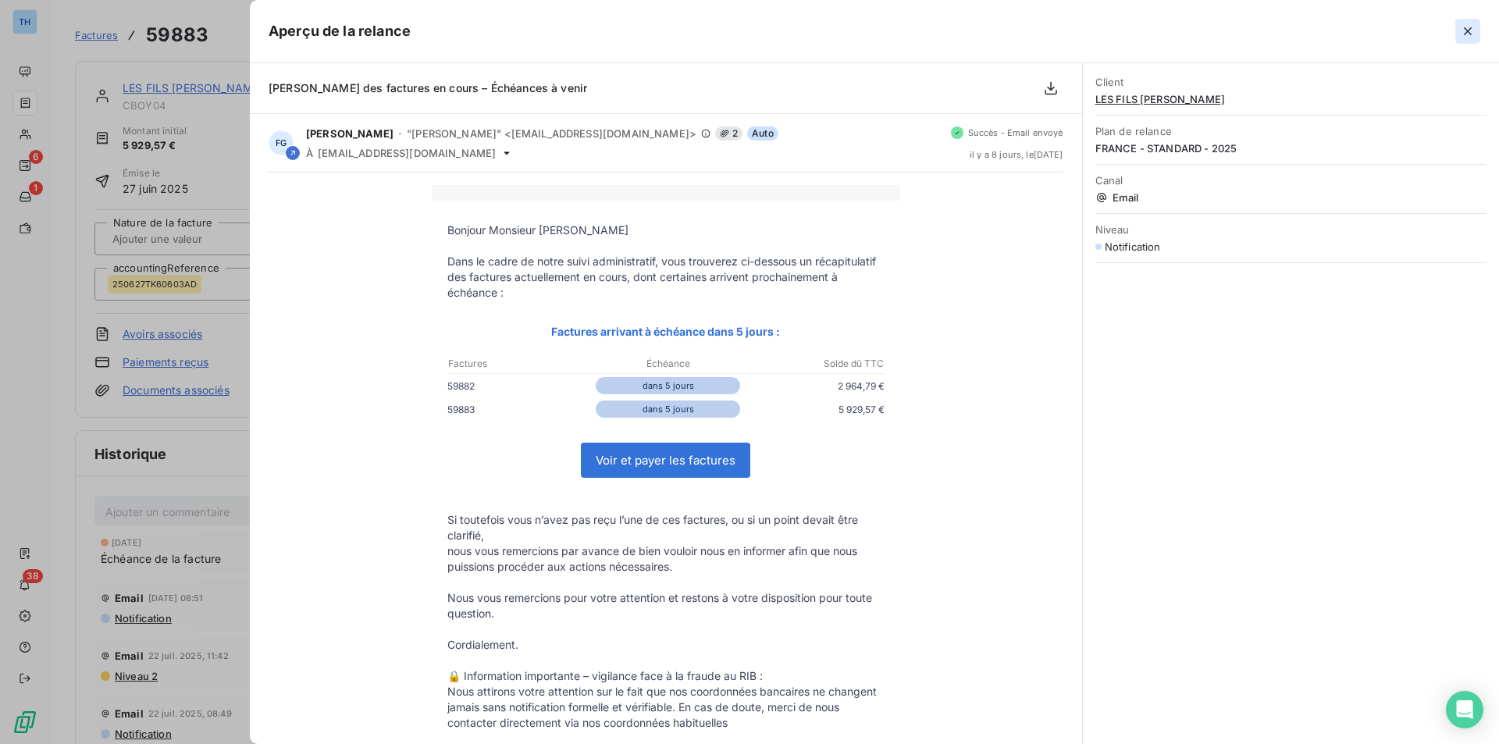
click at [1475, 24] on icon "button" at bounding box center [1468, 31] width 16 height 16
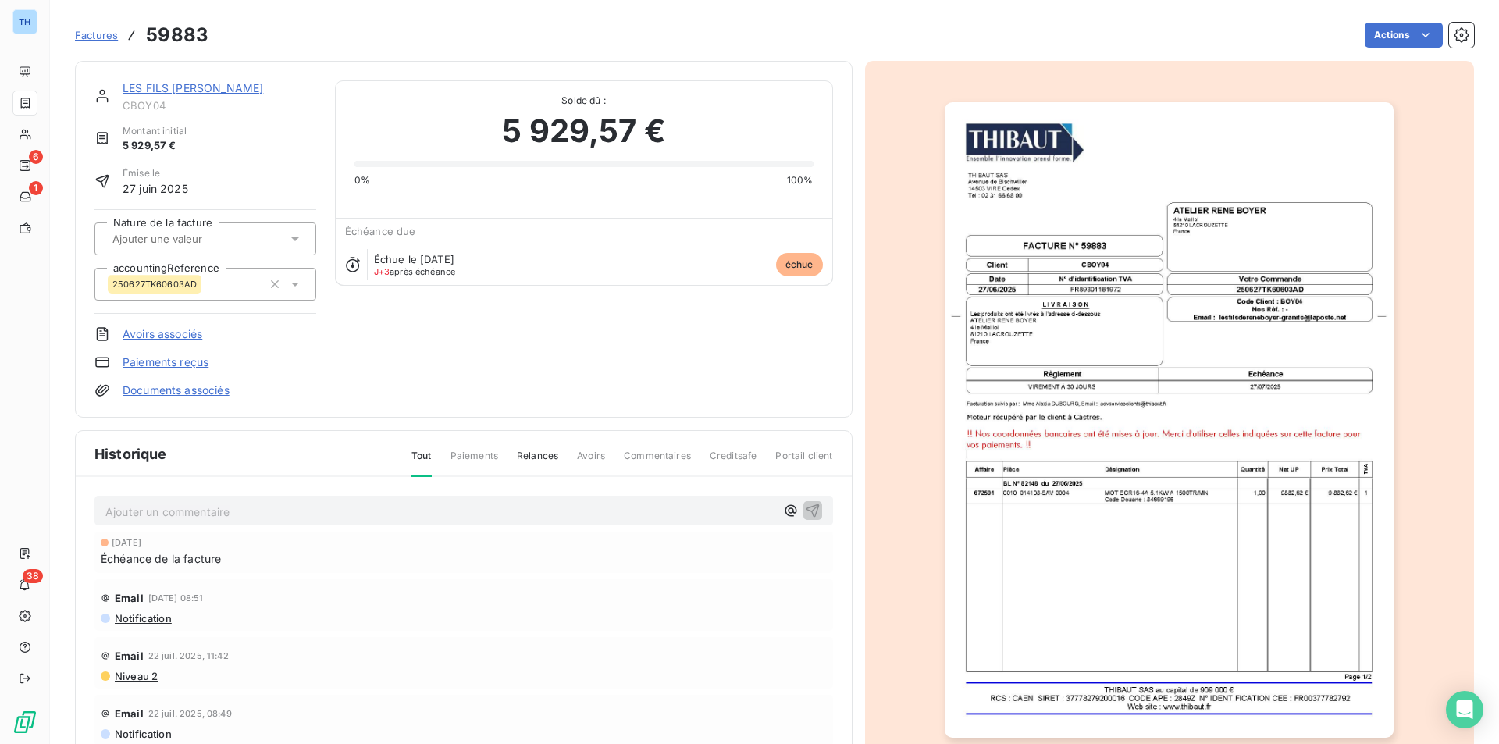
click at [451, 497] on div "Ajouter un commentaire ﻿" at bounding box center [463, 511] width 739 height 30
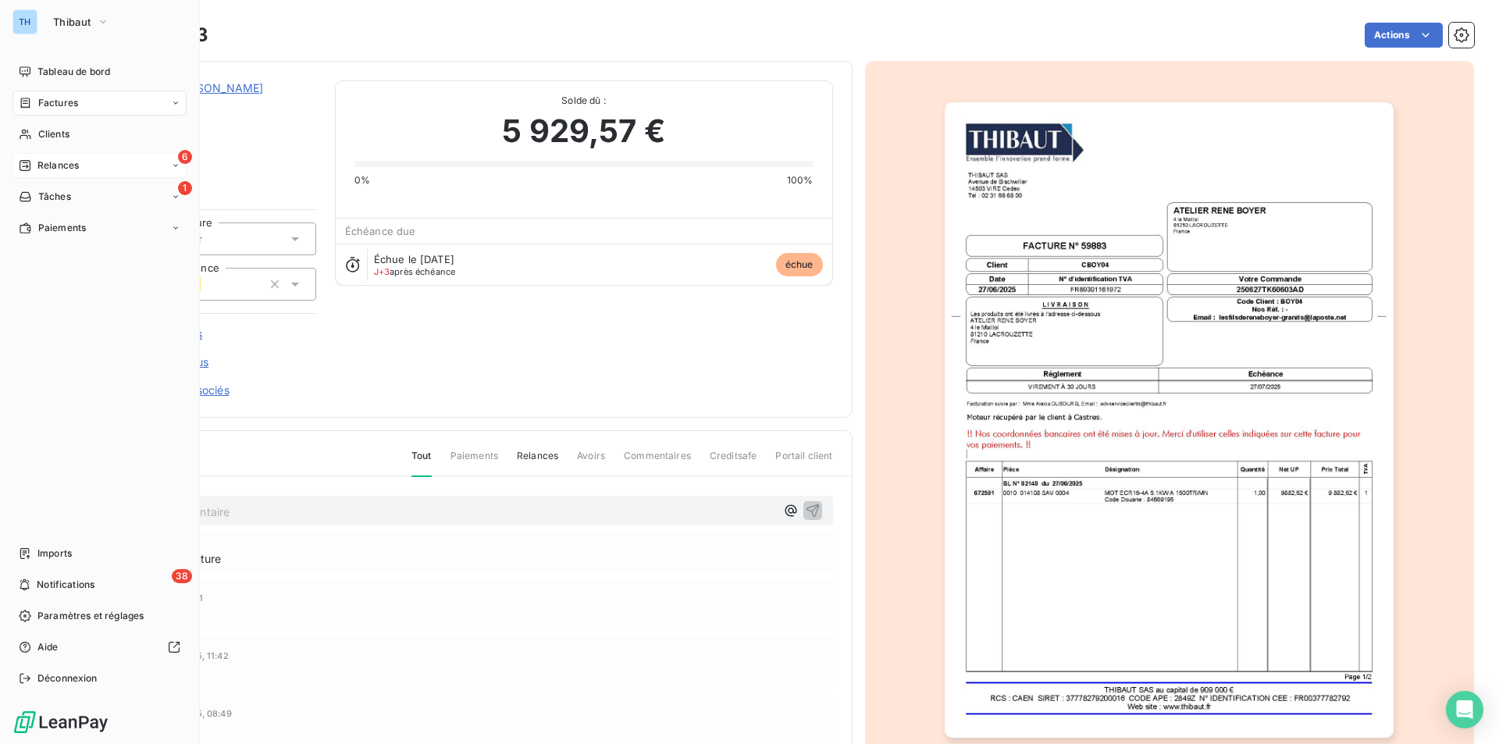
click at [70, 166] on span "Relances" at bounding box center [57, 166] width 41 height 14
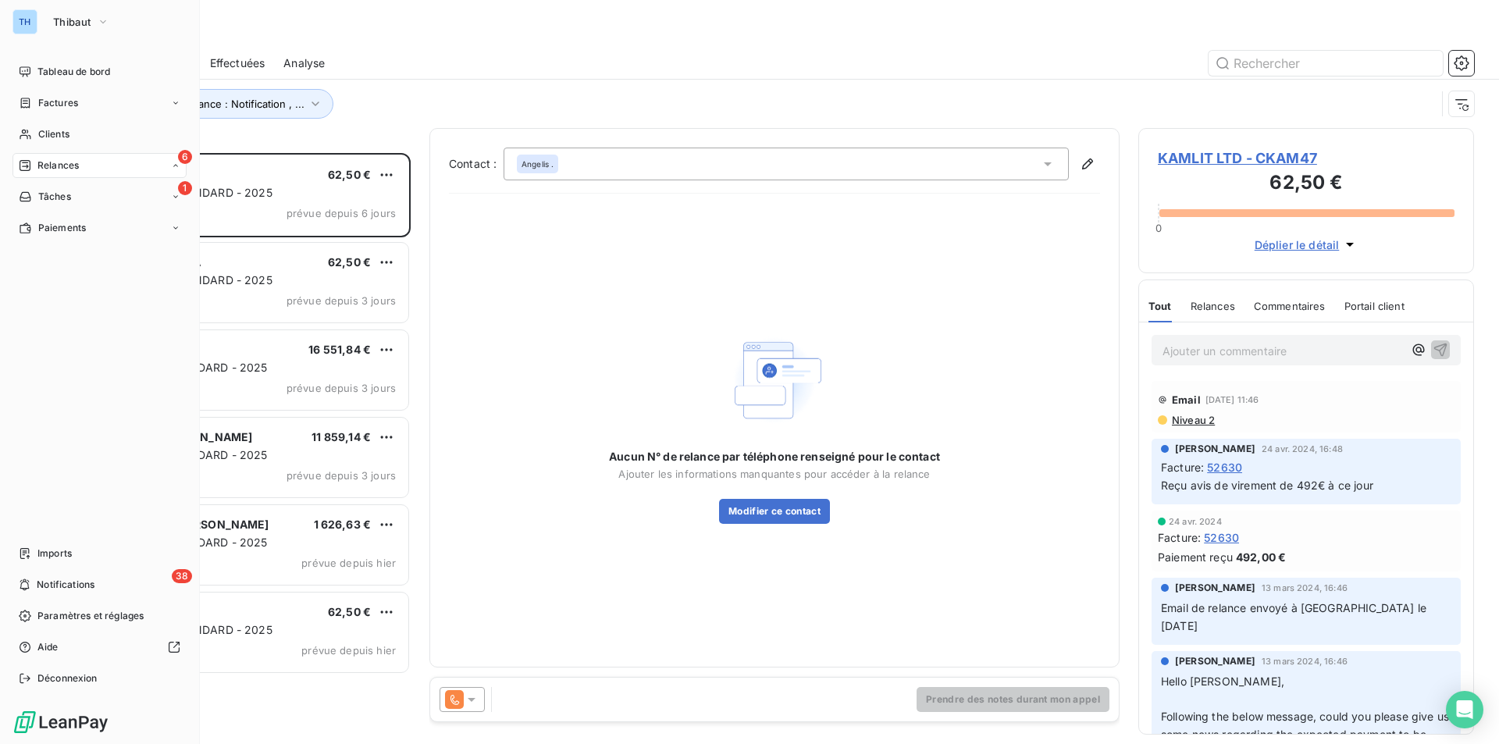
scroll to position [579, 324]
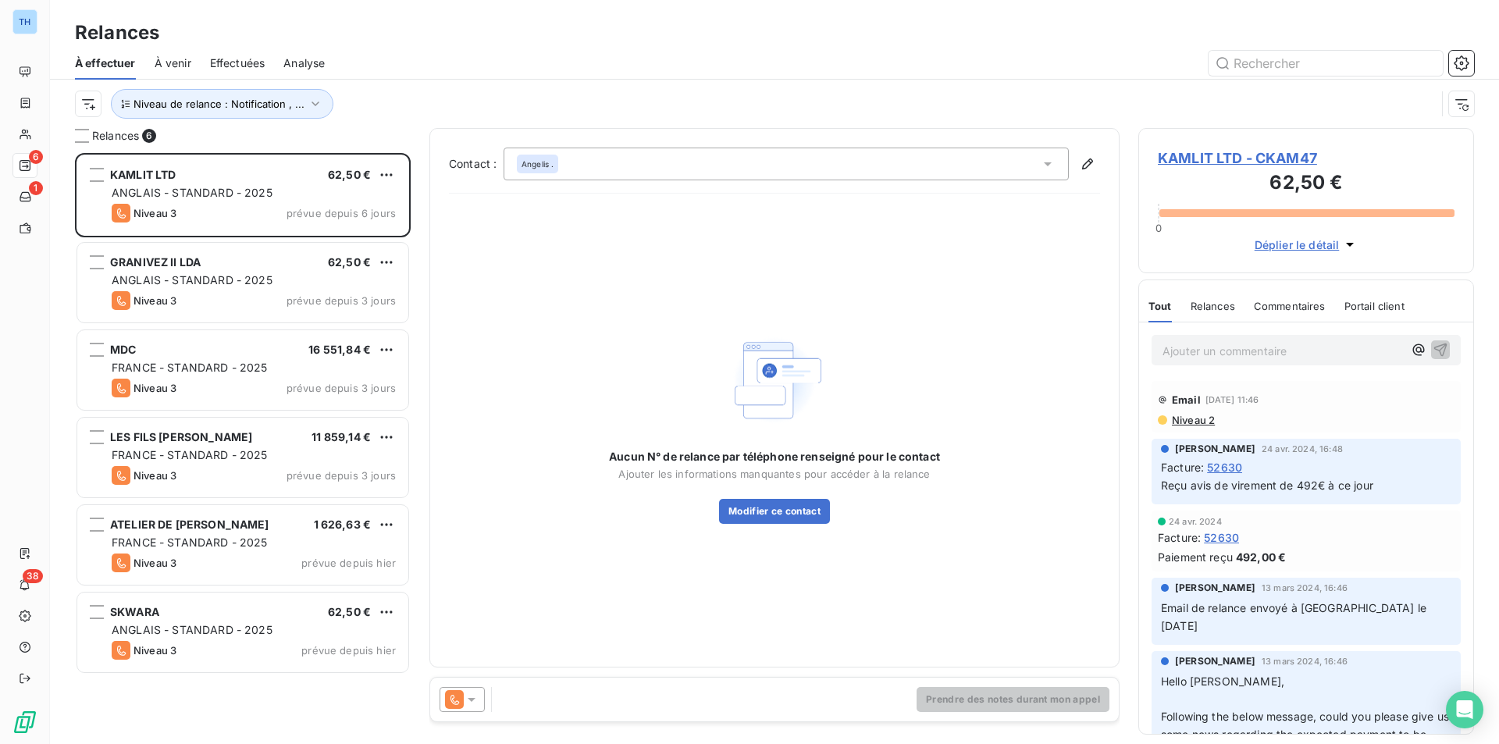
click at [485, 39] on div "Relances" at bounding box center [774, 33] width 1449 height 28
